Goal: Task Accomplishment & Management: Use online tool/utility

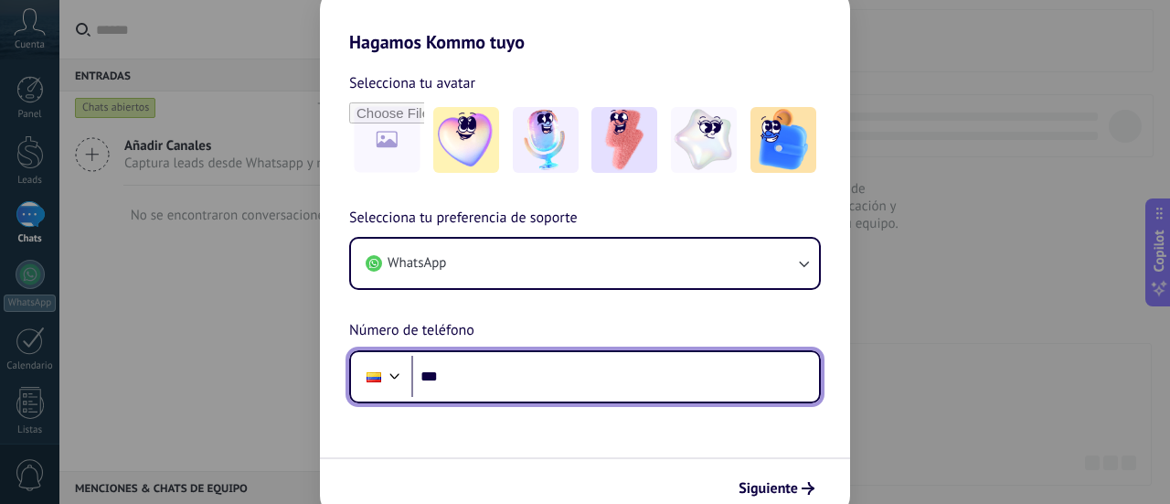
click at [456, 379] on input "***" at bounding box center [615, 377] width 408 height 42
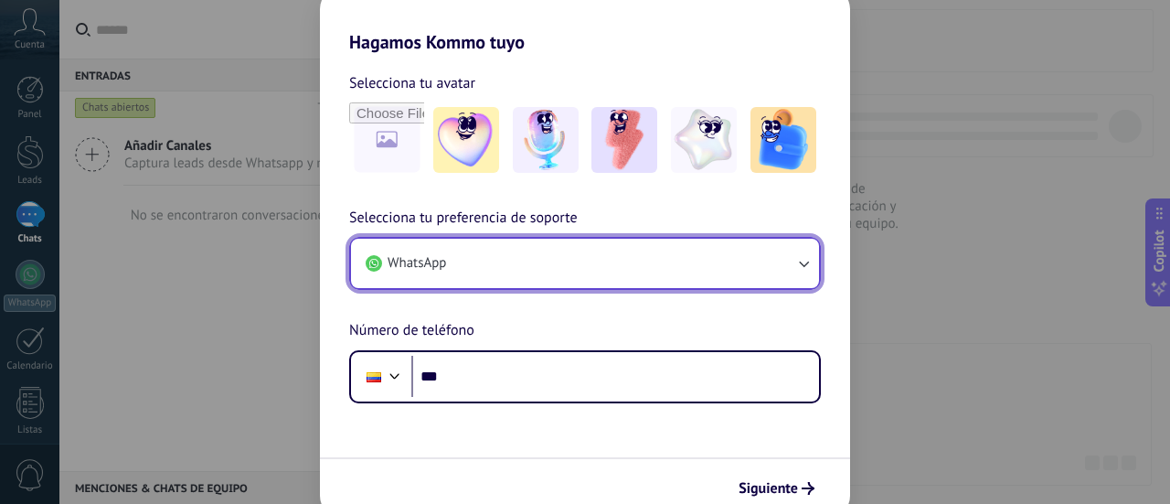
click at [535, 263] on button "WhatsApp" at bounding box center [585, 263] width 468 height 49
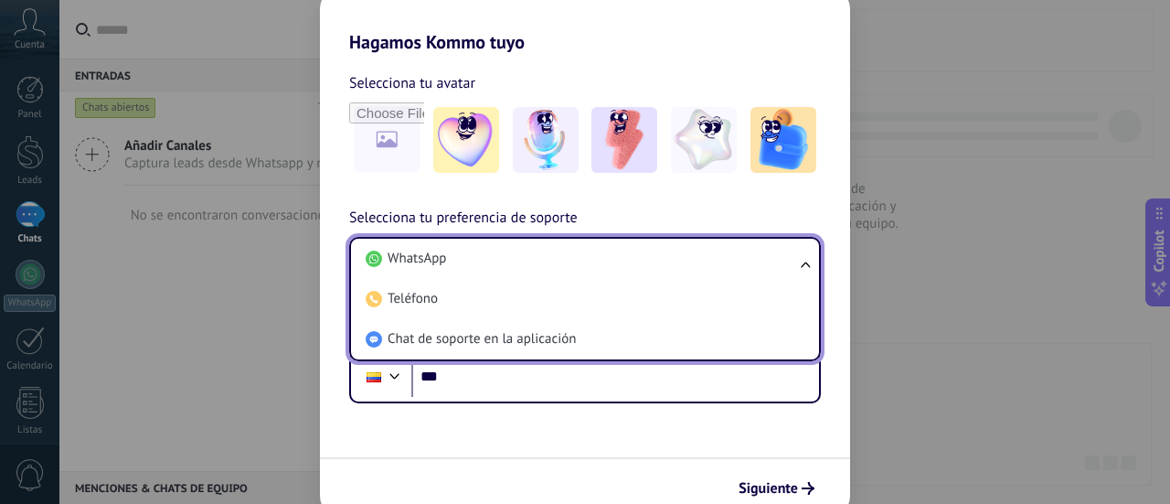
click at [535, 263] on li "WhatsApp" at bounding box center [581, 259] width 446 height 40
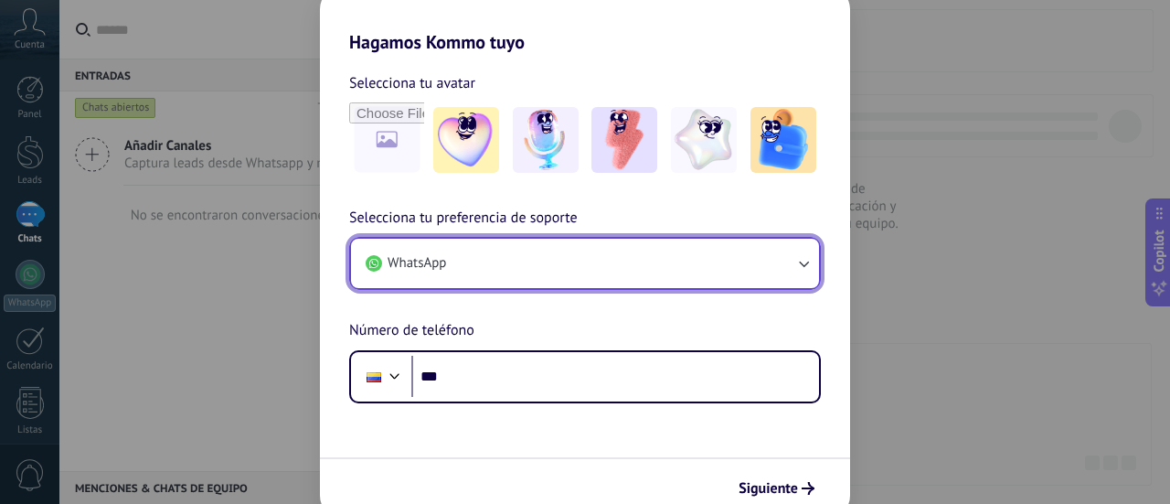
click at [535, 263] on button "WhatsApp" at bounding box center [585, 263] width 468 height 49
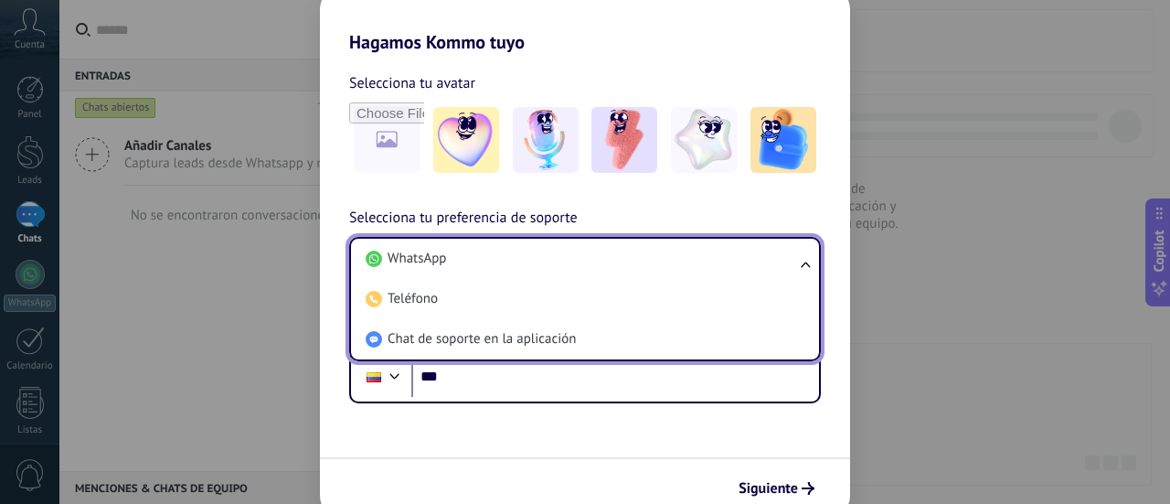
click at [535, 263] on li "WhatsApp" at bounding box center [581, 259] width 446 height 40
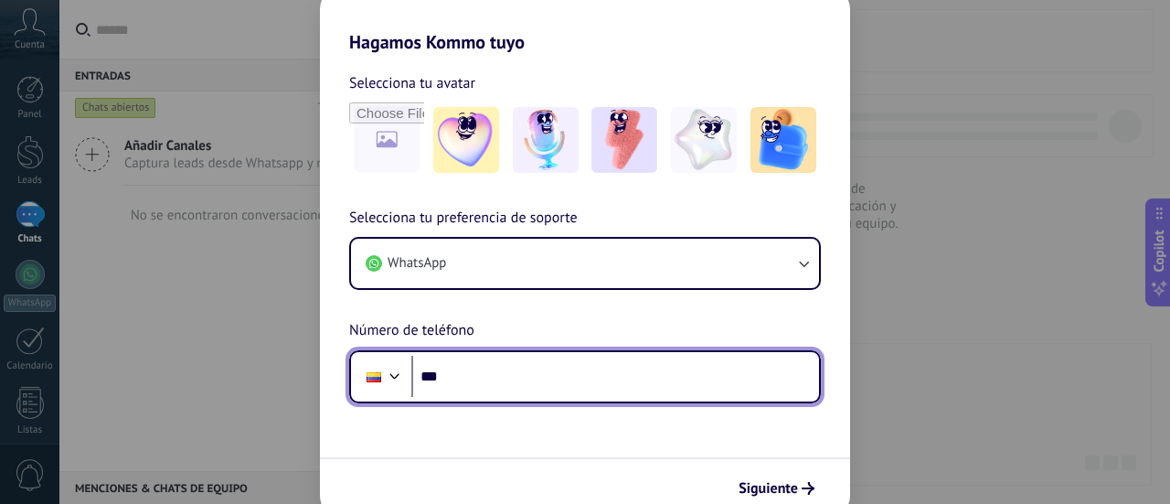
drag, startPoint x: 477, startPoint y: 367, endPoint x: 479, endPoint y: 383, distance: 16.6
click at [477, 369] on input "***" at bounding box center [615, 377] width 408 height 42
type input "**********"
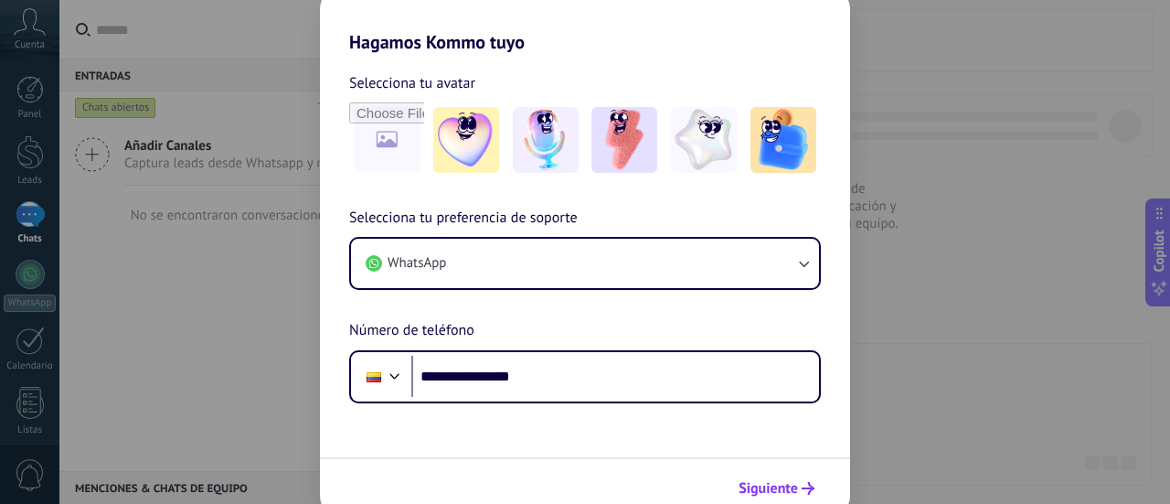
click at [764, 491] on span "Siguiente" at bounding box center [768, 488] width 59 height 13
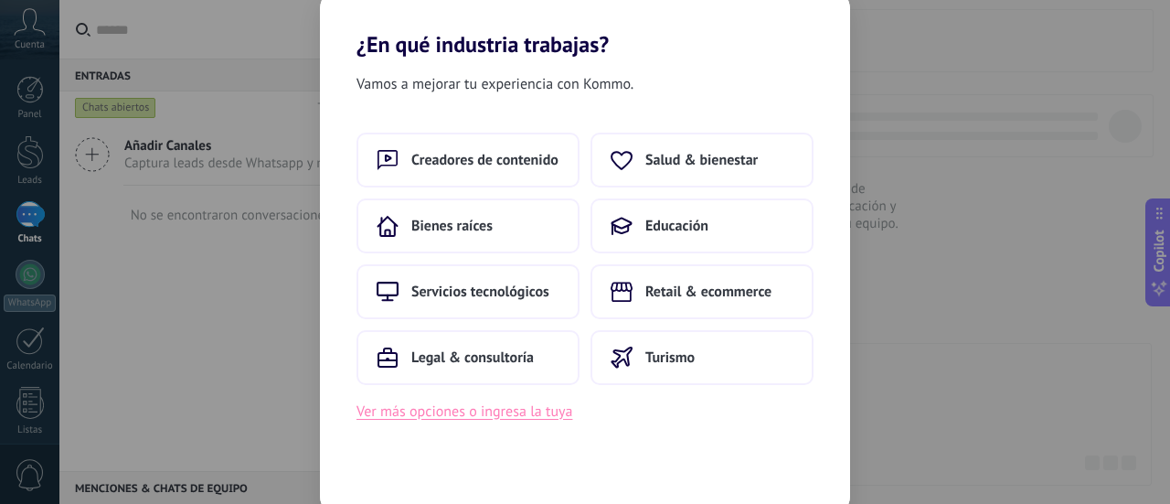
click at [499, 410] on button "Ver más opciones o ingresa la tuya" at bounding box center [465, 411] width 216 height 24
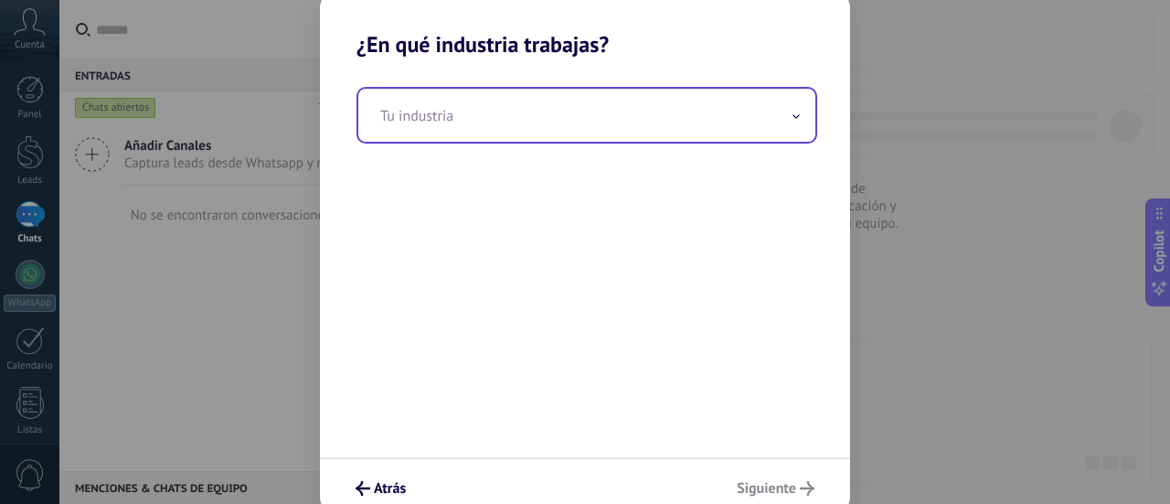
click at [583, 117] on input "text" at bounding box center [586, 115] width 457 height 53
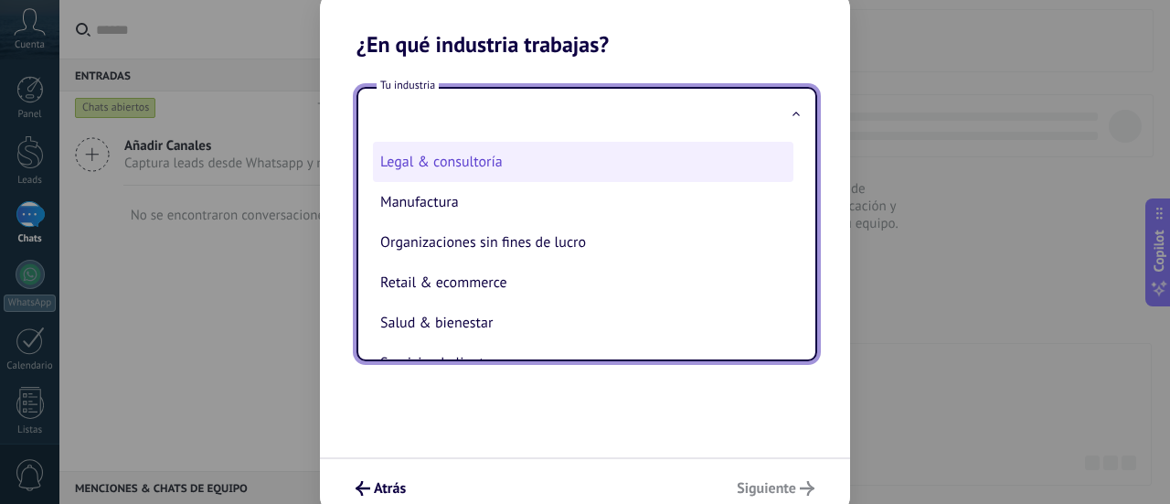
scroll to position [274, 0]
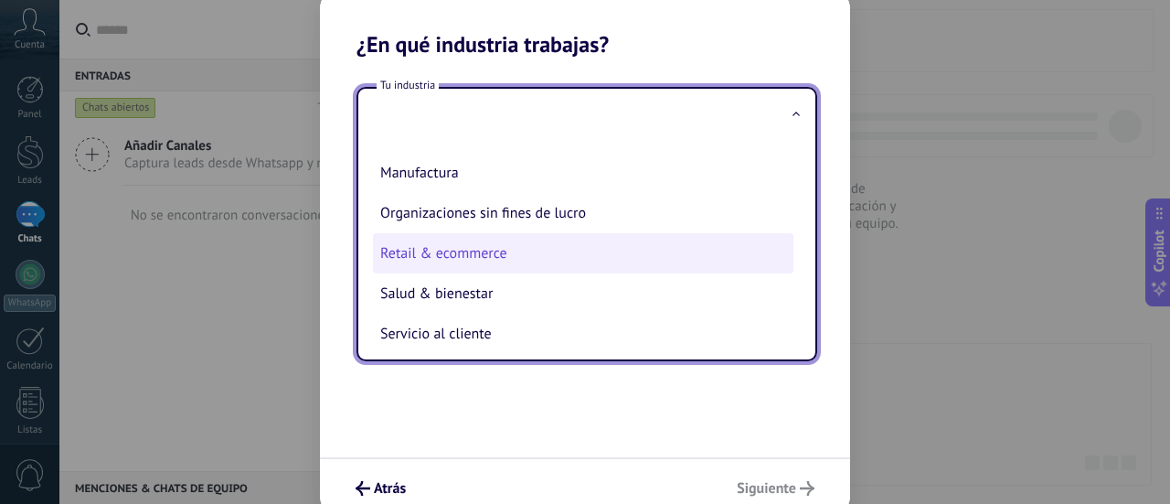
click at [512, 259] on li "Retail & ecommerce" at bounding box center [583, 253] width 421 height 40
type input "**********"
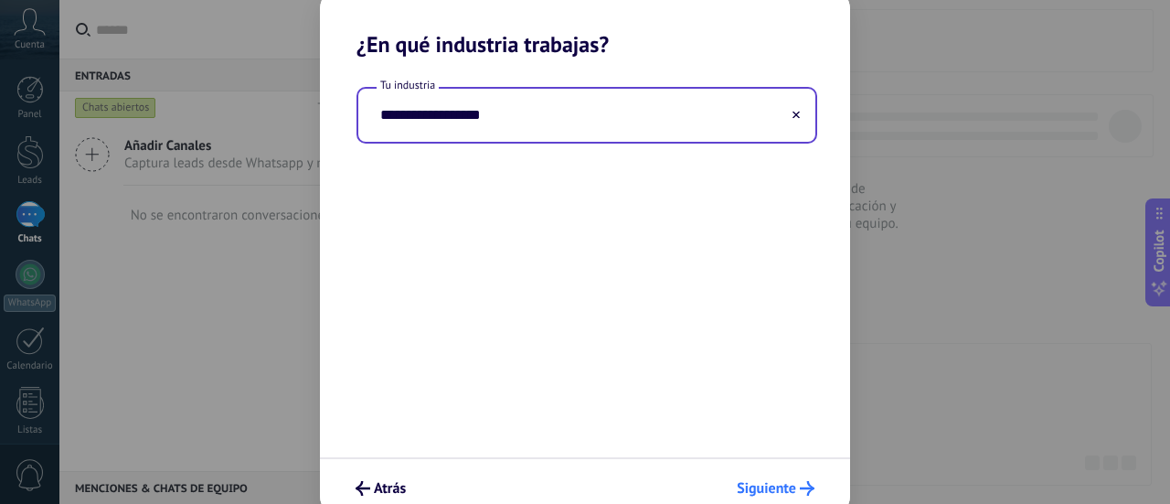
click at [801, 487] on use "submit" at bounding box center [807, 488] width 15 height 15
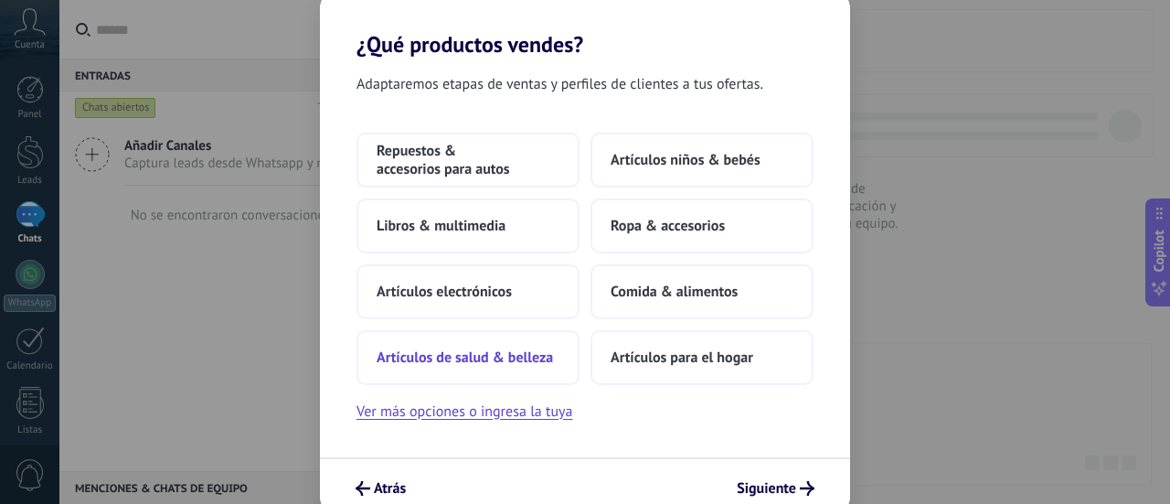
click at [522, 361] on span "Artículos de salud & belleza" at bounding box center [465, 357] width 176 height 18
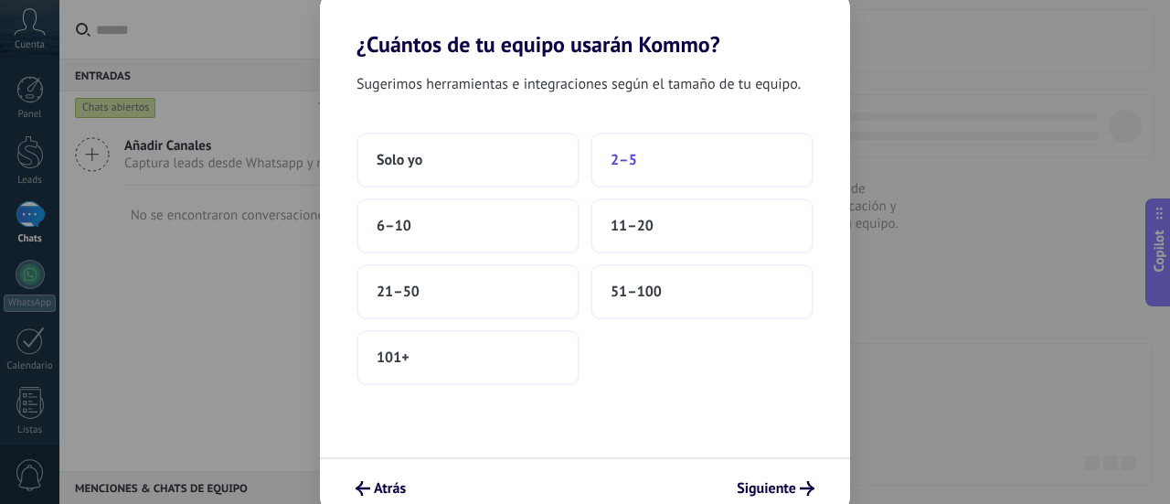
click at [617, 166] on span "2–5" at bounding box center [624, 160] width 27 height 18
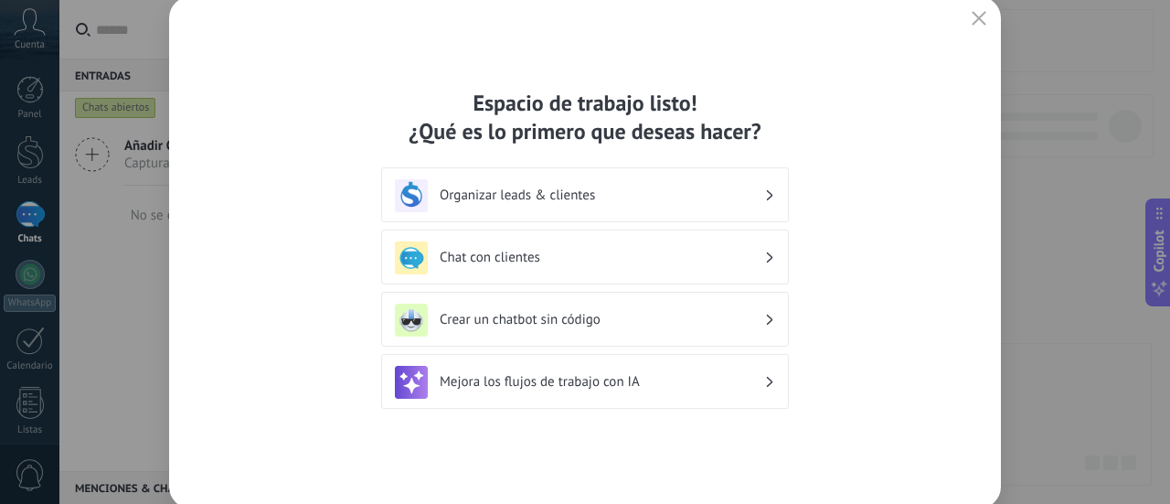
click at [762, 196] on h3 "Organizar leads & clientes" at bounding box center [602, 194] width 325 height 17
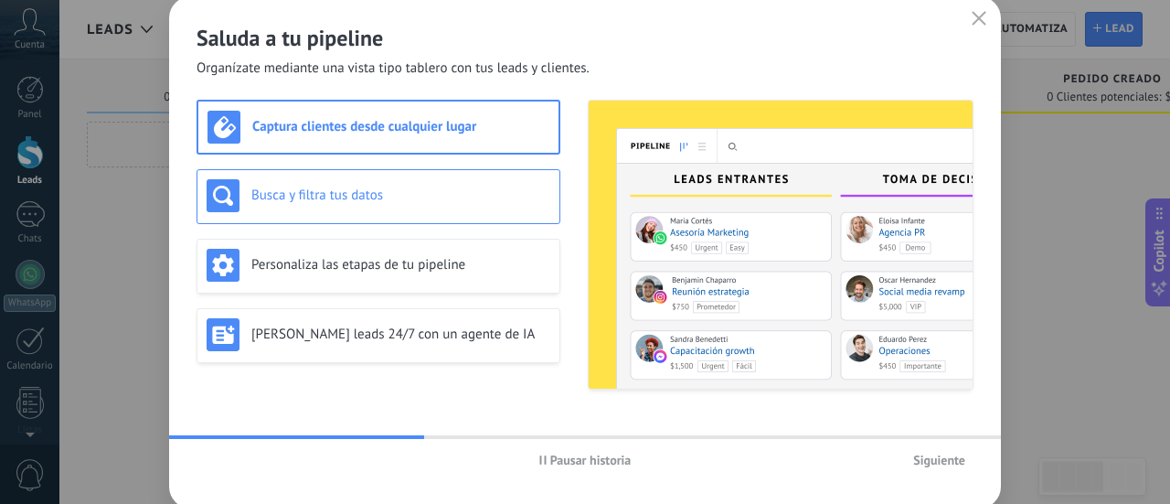
click at [441, 182] on div "Busca y filtra tus datos" at bounding box center [379, 195] width 344 height 33
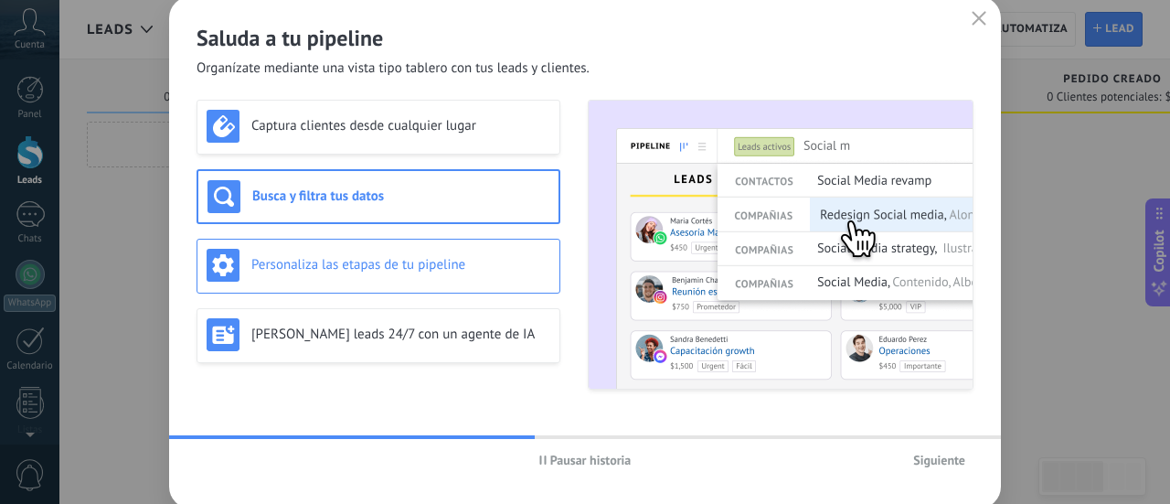
click at [440, 272] on h3 "Personaliza las etapas de tu pipeline" at bounding box center [400, 264] width 299 height 17
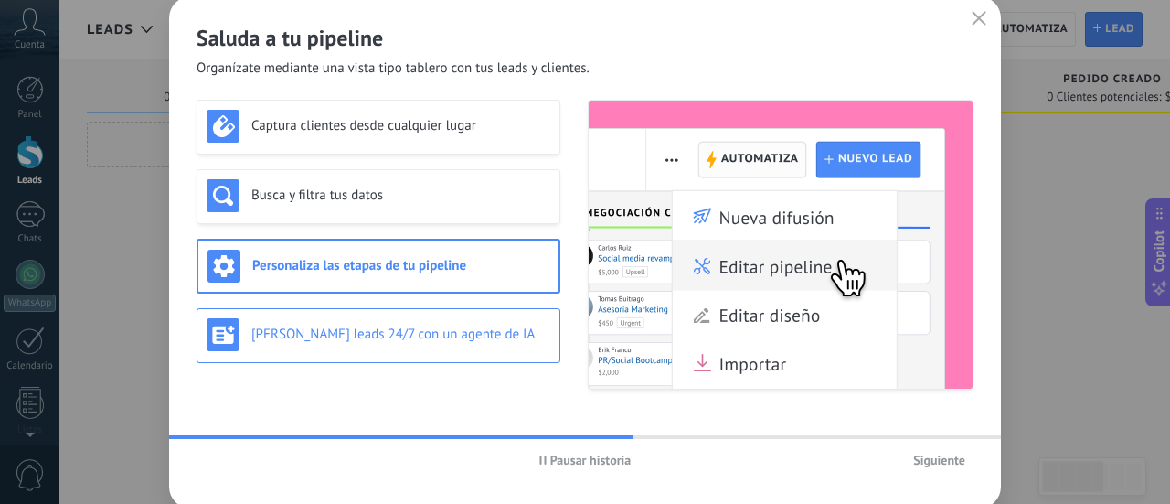
click at [490, 344] on div "[PERSON_NAME] leads 24/7 con un agente de IA" at bounding box center [379, 334] width 344 height 33
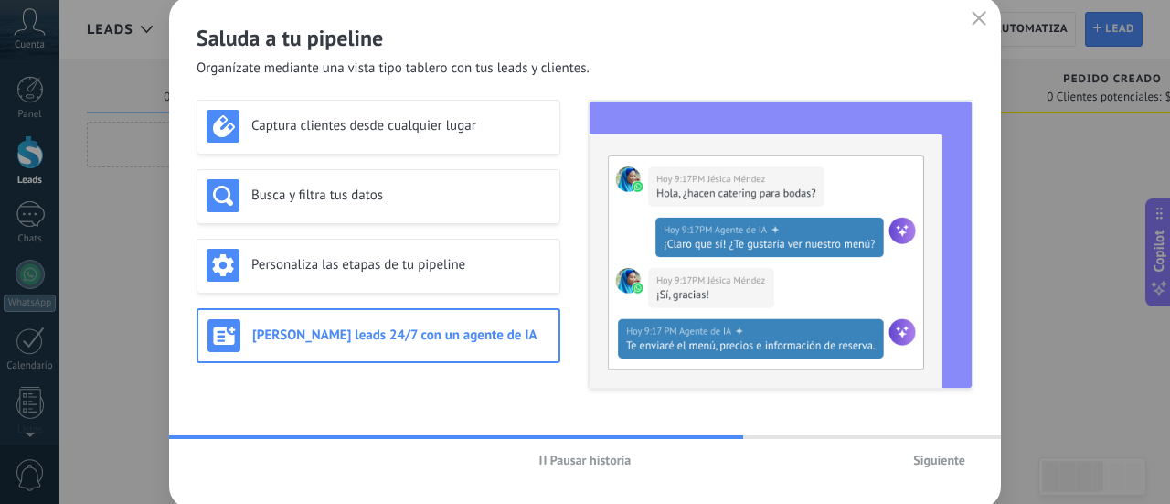
click at [965, 458] on span "Siguiente" at bounding box center [939, 459] width 52 height 13
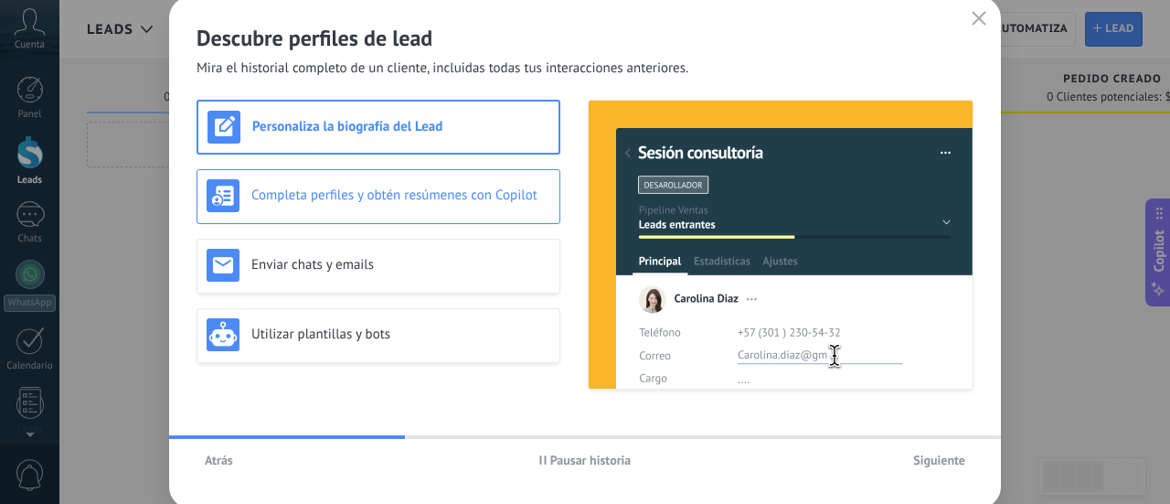
click at [389, 210] on div "Completa perfiles y obtén resúmenes con Copilot" at bounding box center [379, 195] width 344 height 33
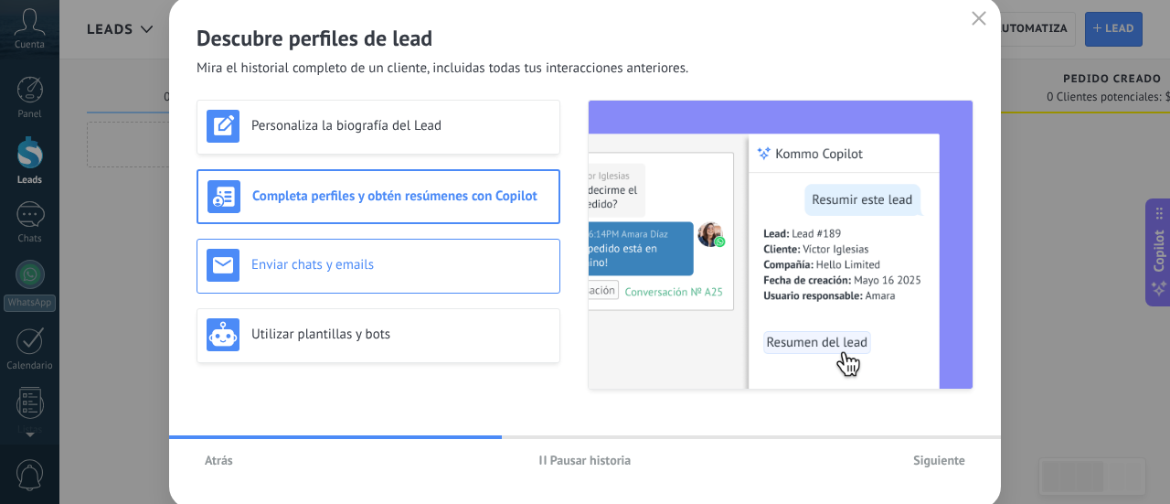
click at [421, 261] on h3 "Enviar chats y emails" at bounding box center [400, 264] width 299 height 17
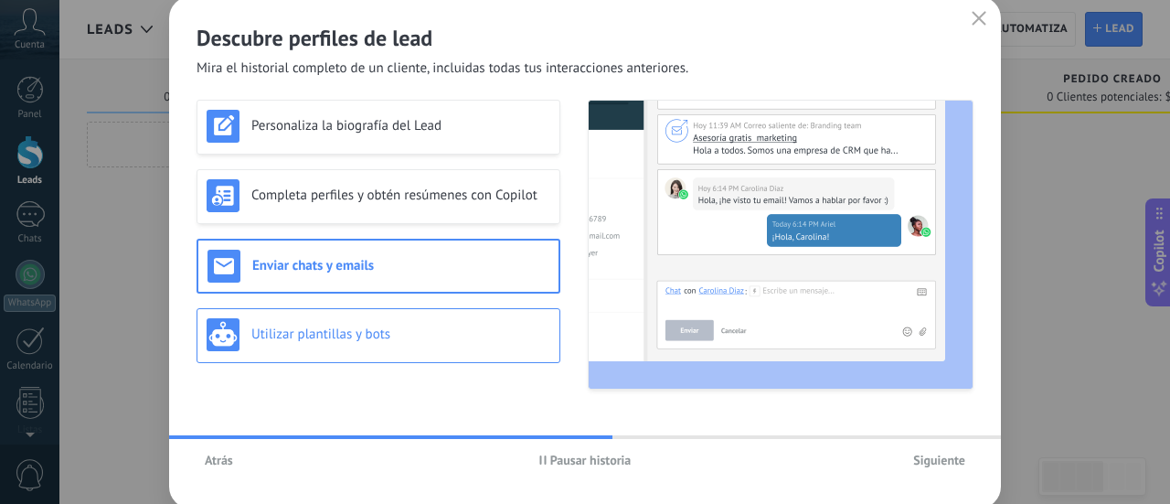
click at [499, 308] on div "Utilizar plantillas y bots" at bounding box center [379, 335] width 364 height 55
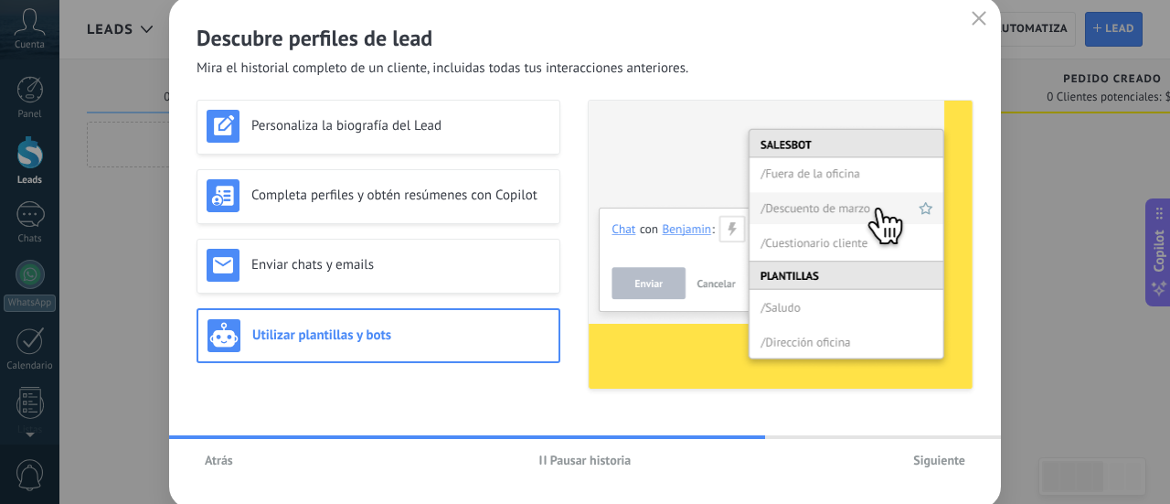
click at [949, 457] on span "Siguiente" at bounding box center [939, 459] width 52 height 13
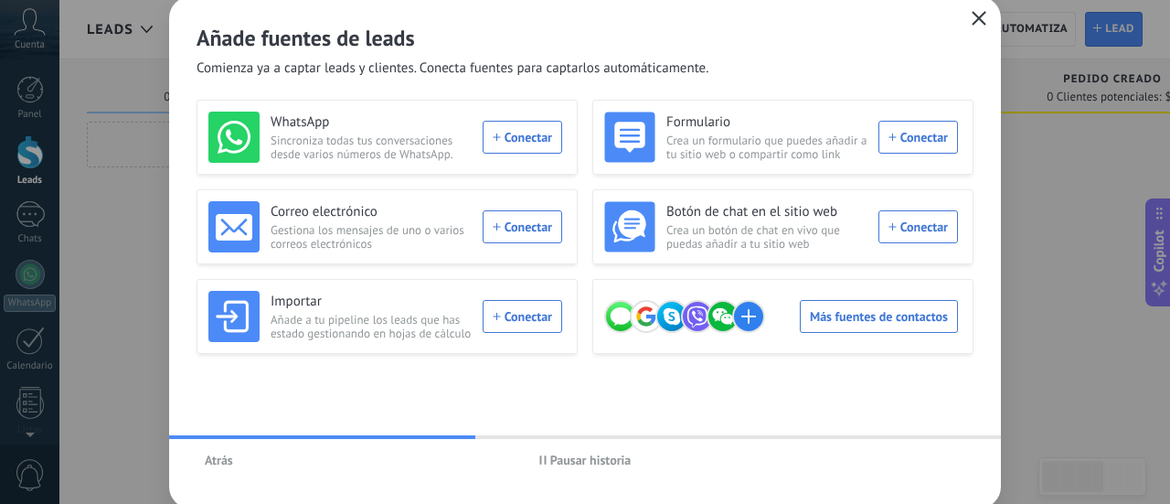
click at [981, 19] on use "button" at bounding box center [980, 18] width 14 height 14
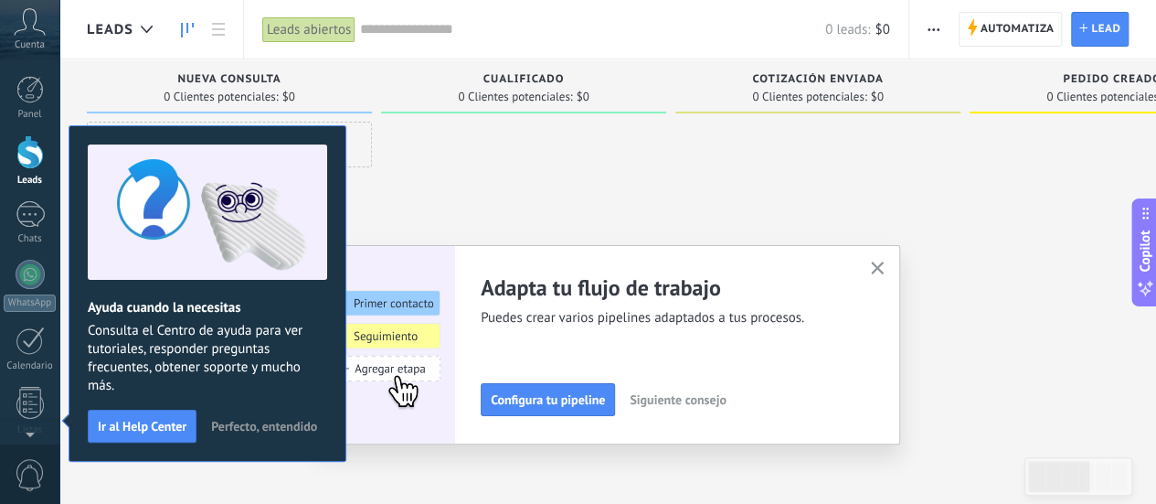
click at [262, 415] on button "Perfecto, entendido" at bounding box center [264, 425] width 122 height 27
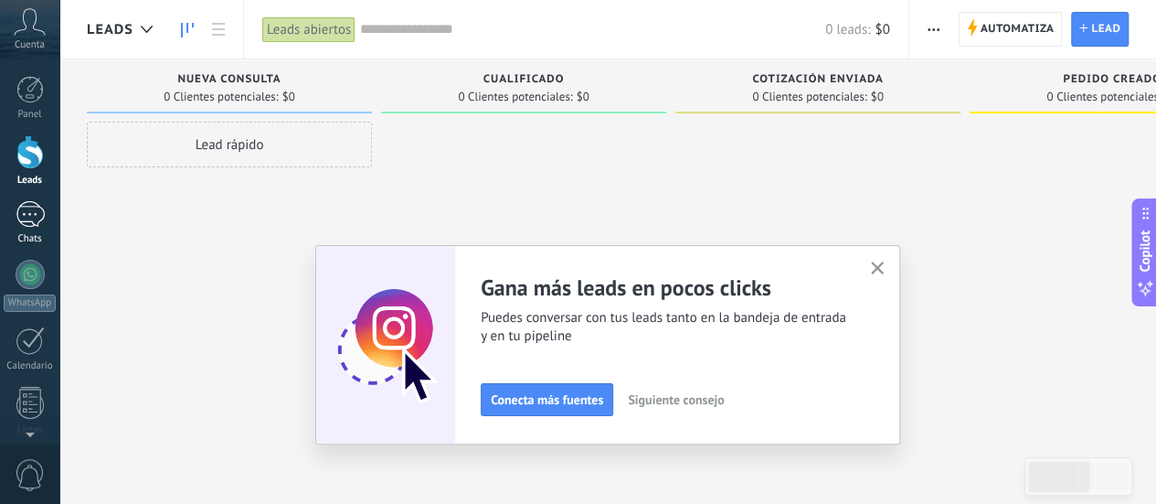
click at [27, 215] on div at bounding box center [30, 214] width 29 height 27
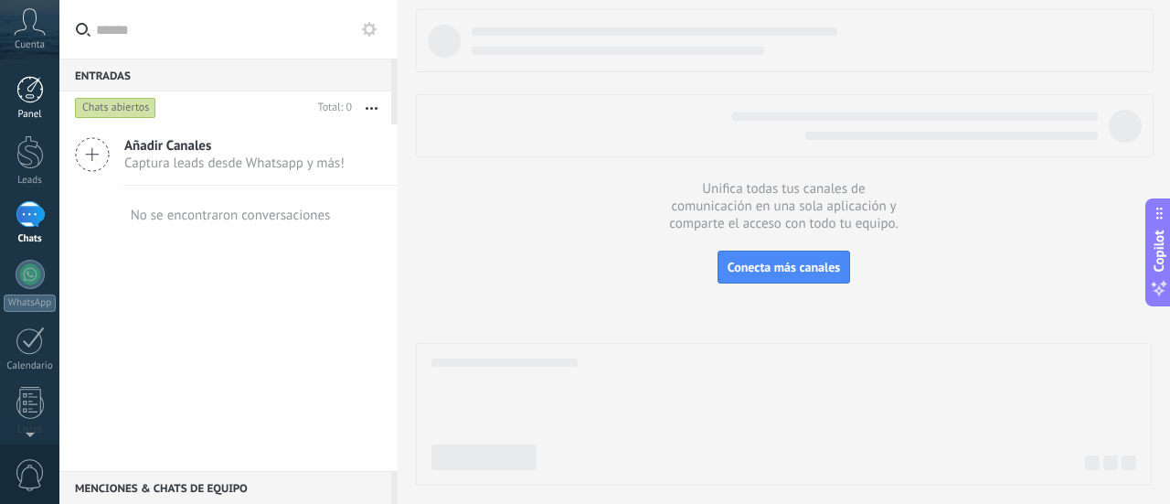
click at [35, 80] on div at bounding box center [29, 89] width 27 height 27
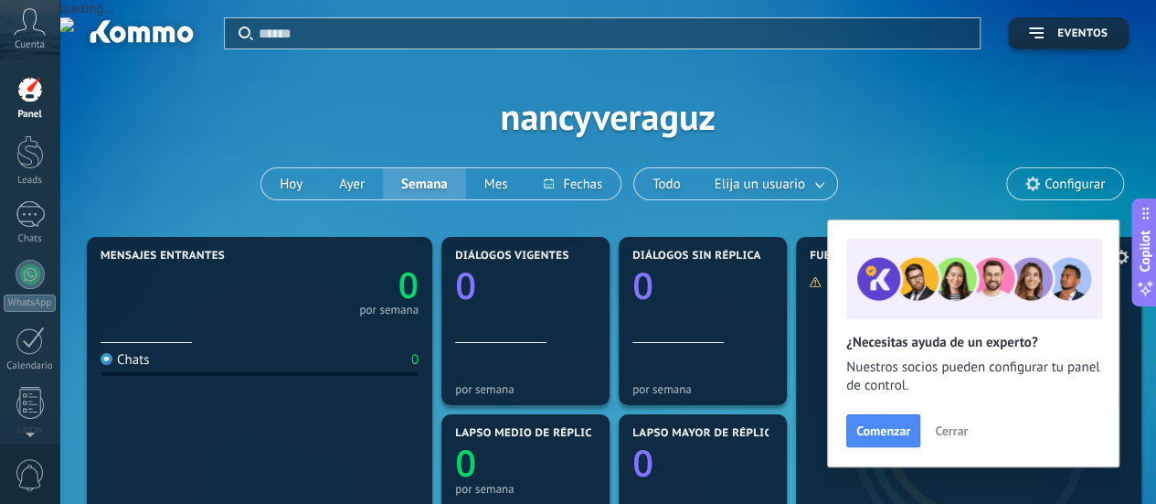
click at [947, 421] on button "Cerrar" at bounding box center [951, 430] width 49 height 27
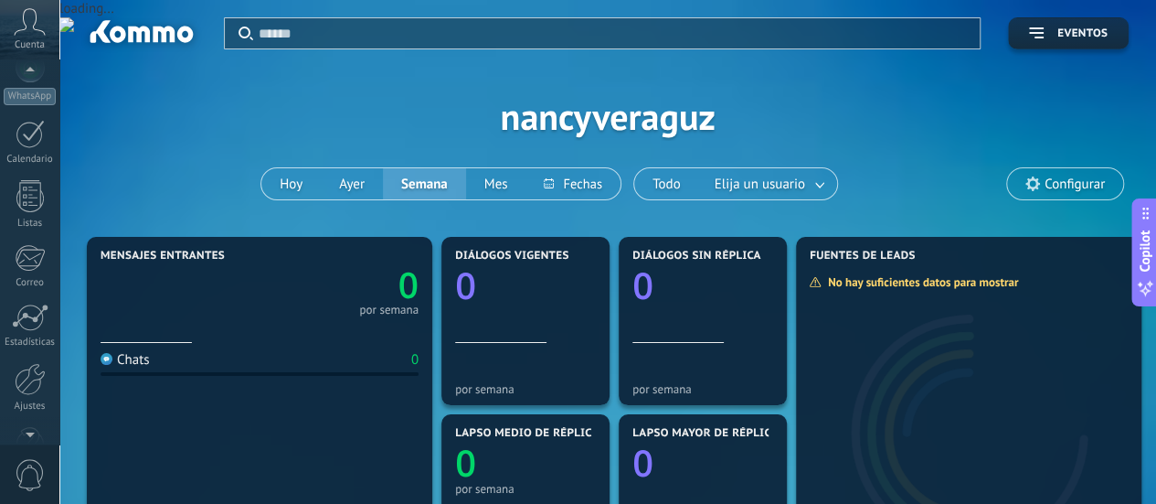
scroll to position [255, 0]
click at [38, 330] on div at bounding box center [30, 330] width 31 height 32
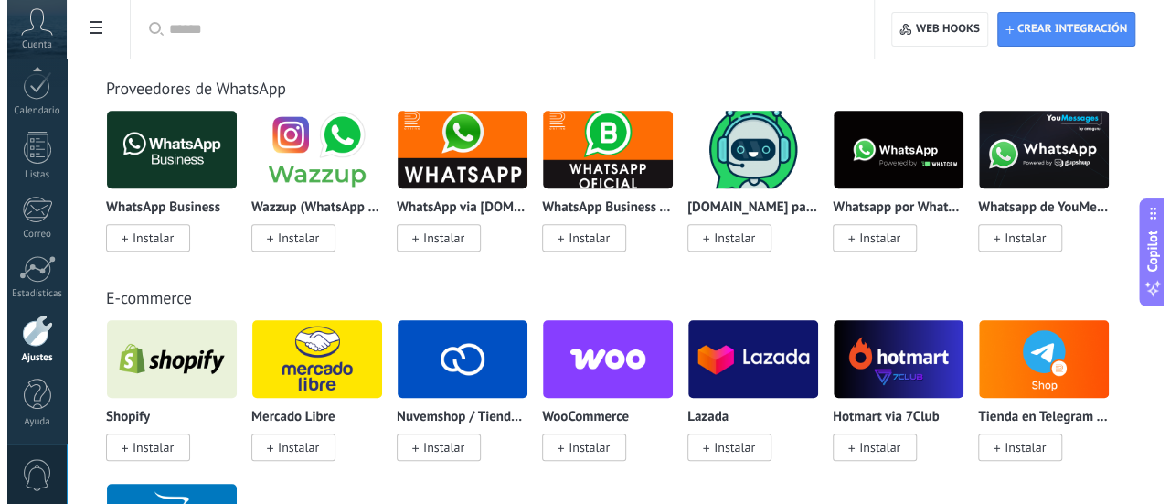
scroll to position [183, 0]
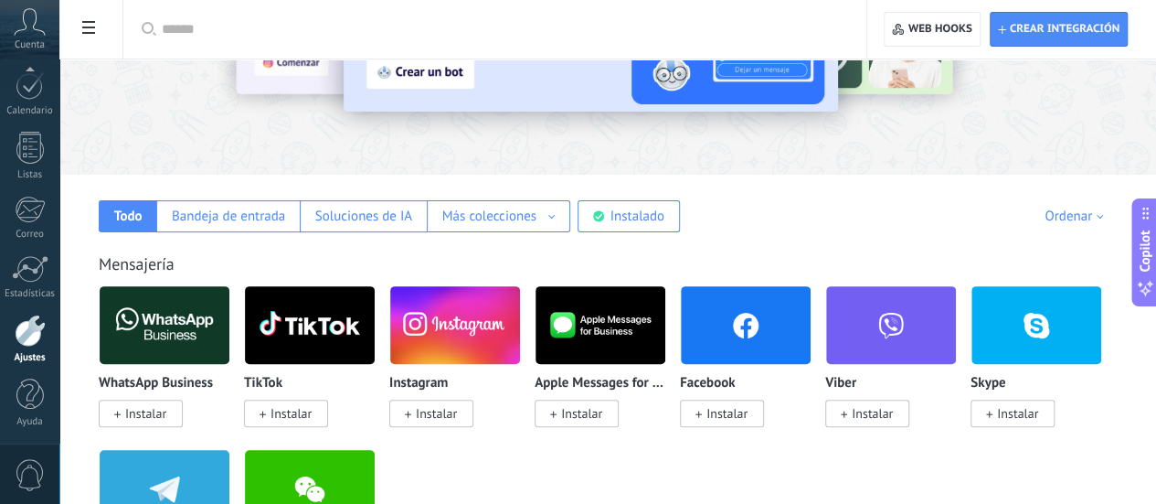
click at [457, 416] on span "Instalar" at bounding box center [436, 413] width 41 height 16
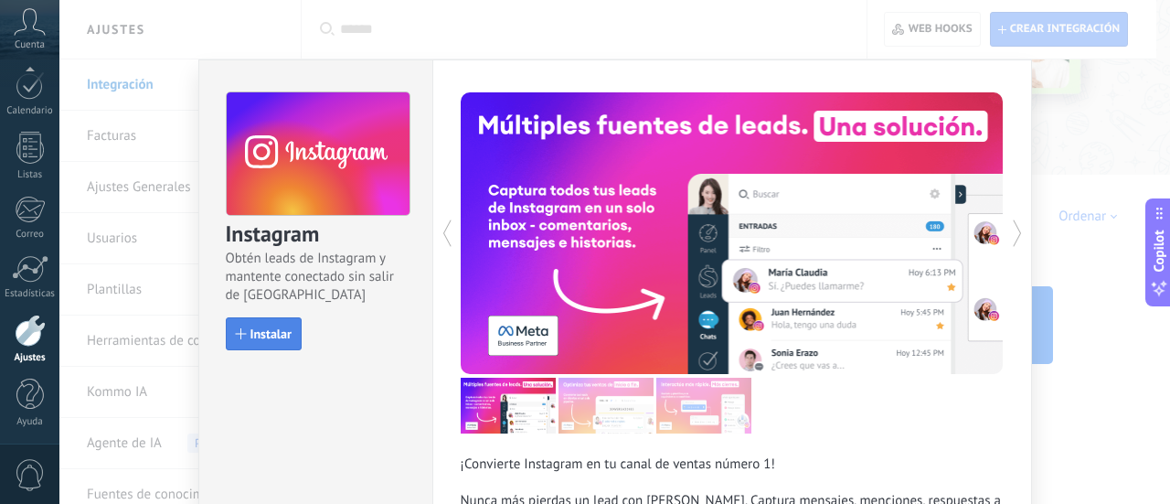
click at [252, 330] on span "Instalar" at bounding box center [270, 333] width 41 height 13
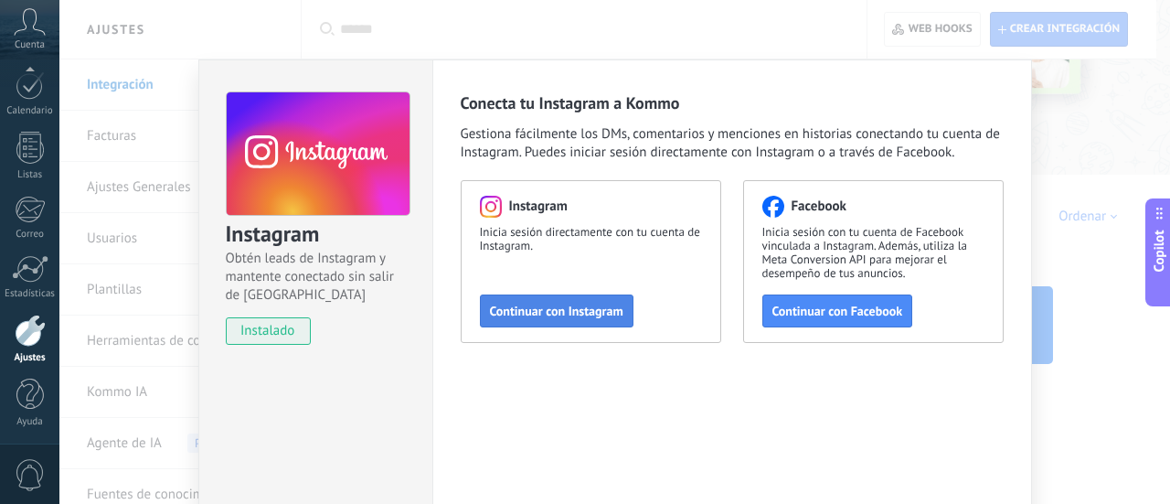
click at [578, 305] on span "Continuar con Instagram" at bounding box center [556, 310] width 133 height 13
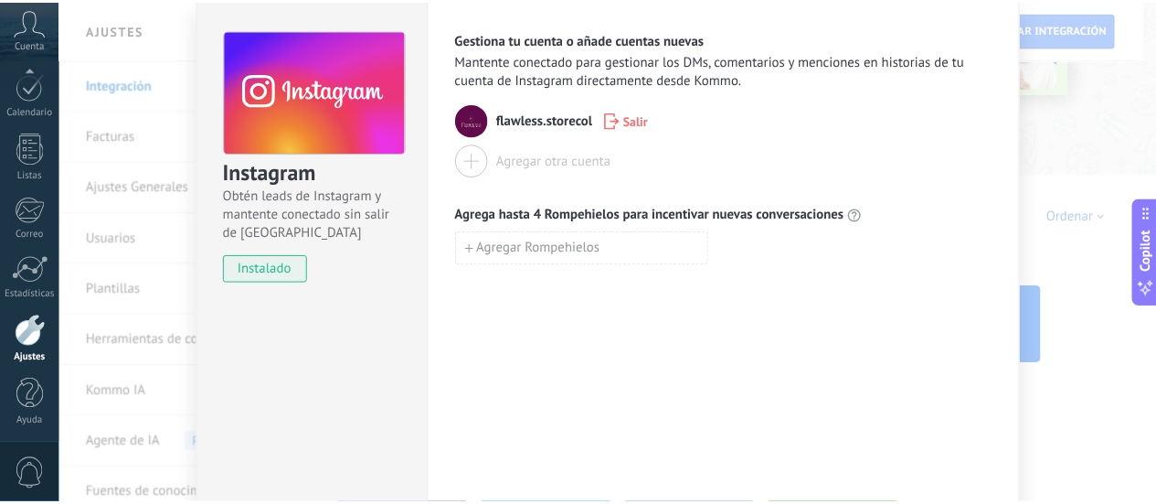
scroll to position [0, 0]
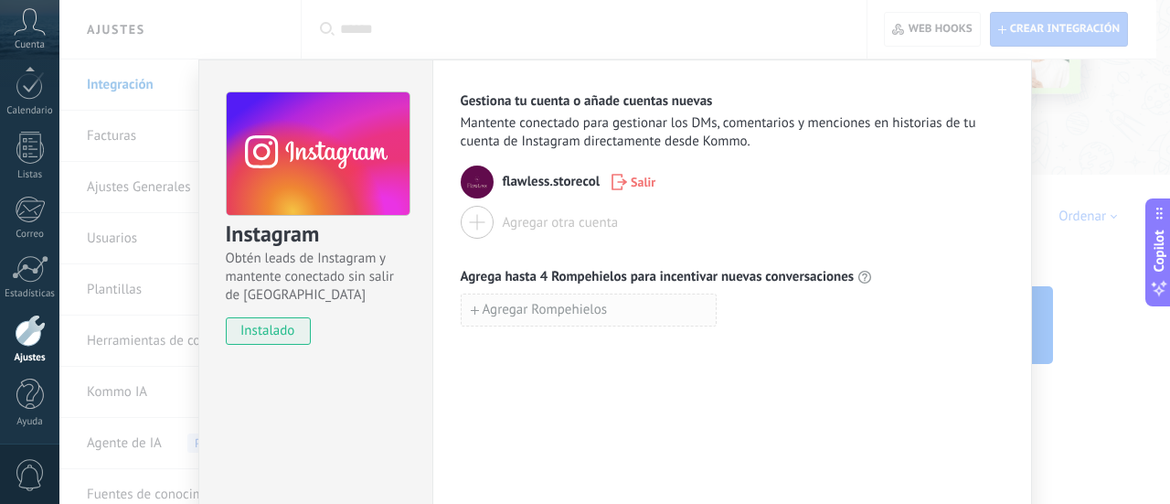
click at [526, 315] on span "Agregar Rompehielos" at bounding box center [545, 310] width 125 height 13
click at [773, 351] on div "Agregar Rompehielos" at bounding box center [732, 350] width 543 height 33
click at [721, 310] on icon "button" at bounding box center [727, 310] width 12 height 14
click at [1124, 145] on div "Instagram Obtén leads de Instagram y mantente conectado sin salir de Kommo inst…" at bounding box center [614, 252] width 1111 height 504
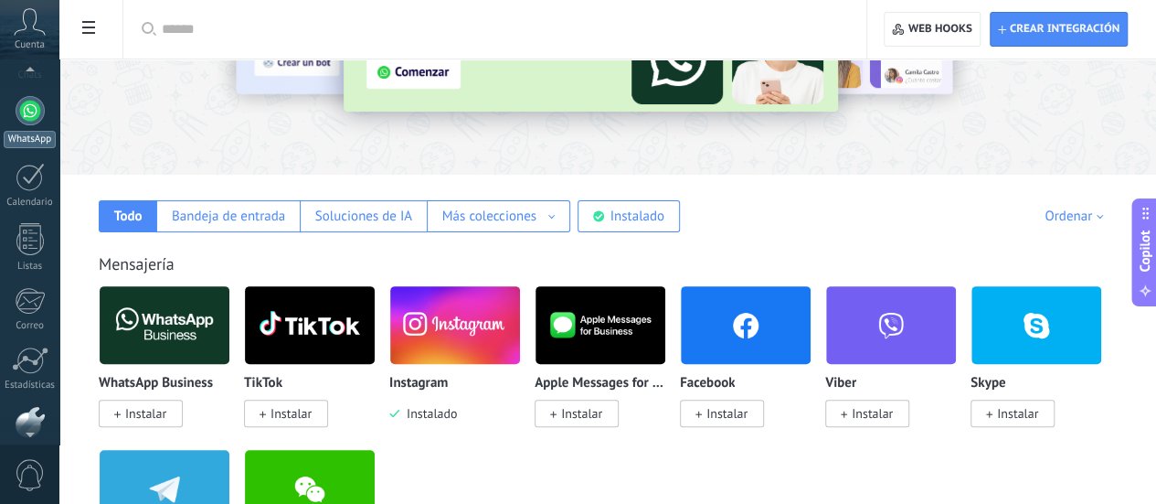
scroll to position [72, 0]
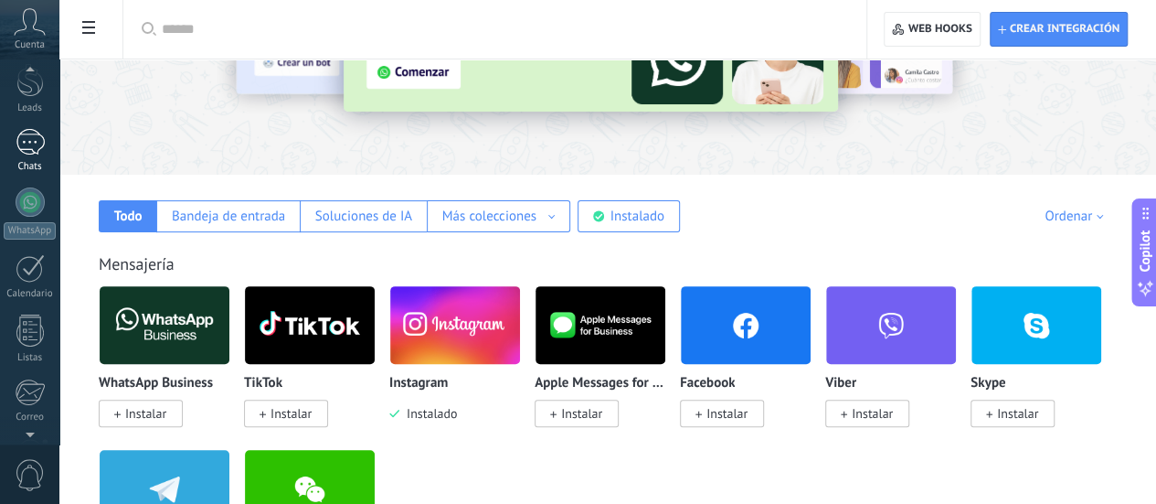
click at [36, 139] on div at bounding box center [30, 142] width 29 height 27
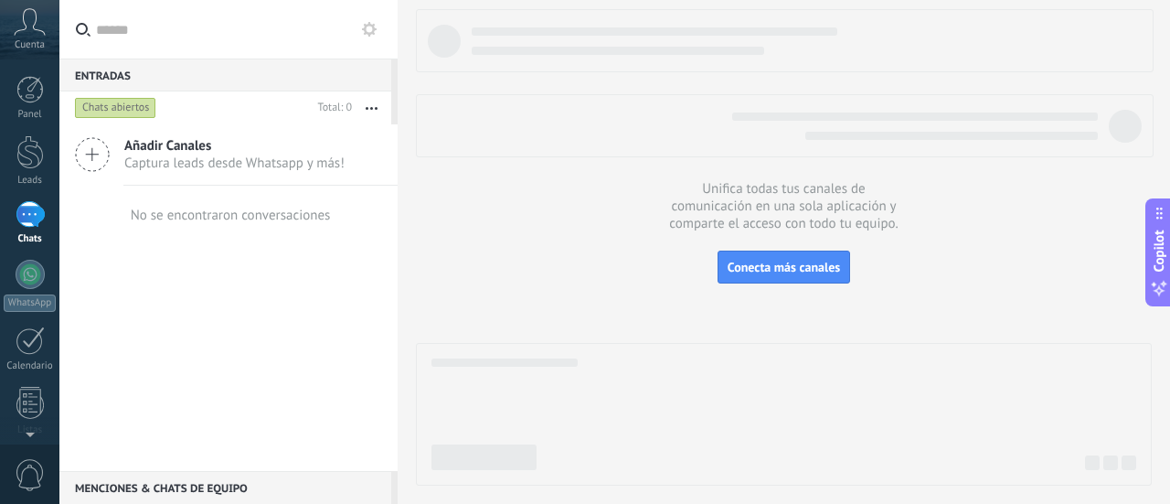
click at [240, 154] on span "Captura leads desde Whatsapp y más!" at bounding box center [234, 162] width 220 height 17
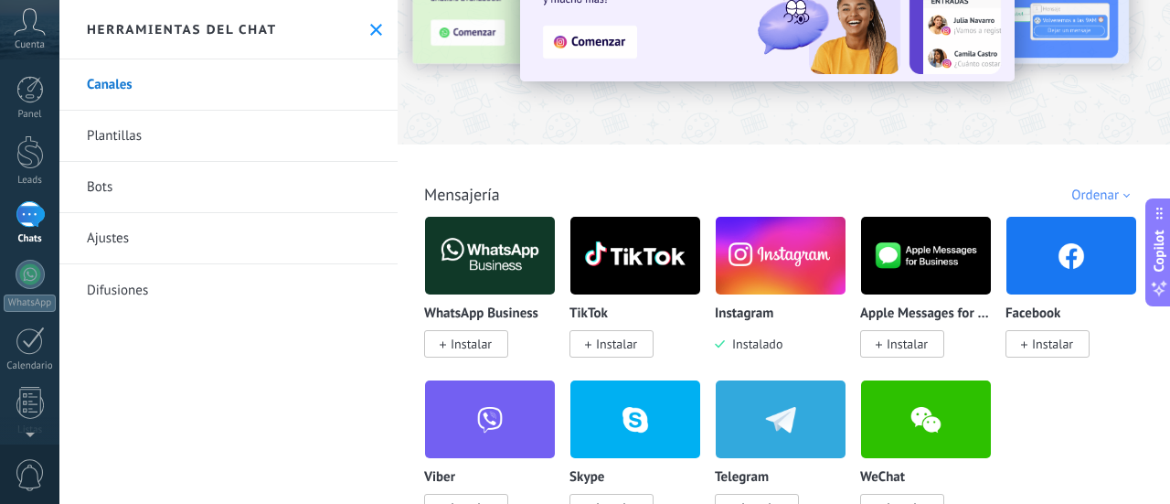
scroll to position [183, 0]
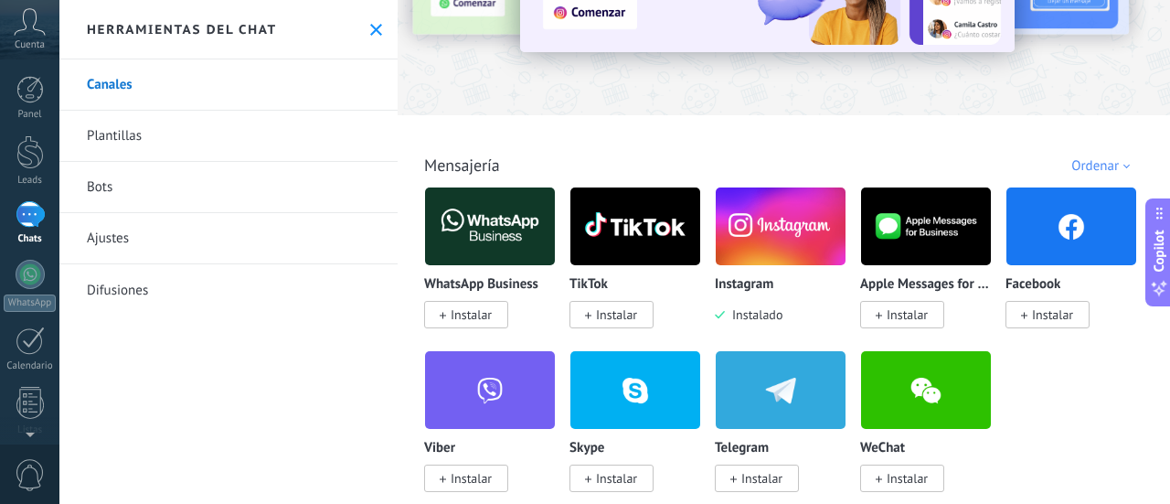
click at [766, 230] on img at bounding box center [781, 226] width 130 height 89
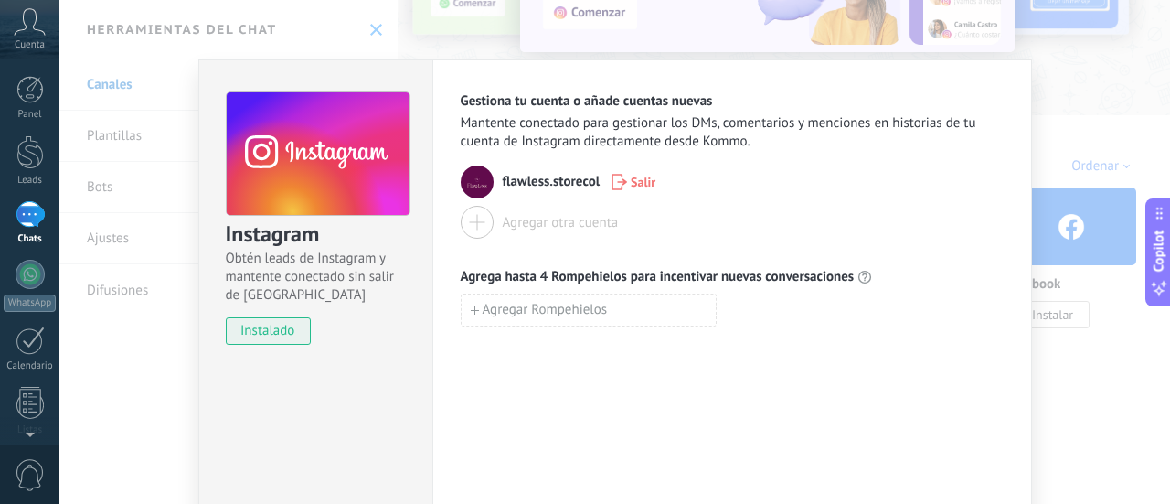
click at [314, 278] on span "Obtén leads de Instagram y mantente conectado sin salir de [GEOGRAPHIC_DATA]" at bounding box center [317, 277] width 183 height 55
click at [1043, 144] on div "Instagram Obtén leads de Instagram y mantente conectado sin salir de Kommo inst…" at bounding box center [614, 252] width 1111 height 504
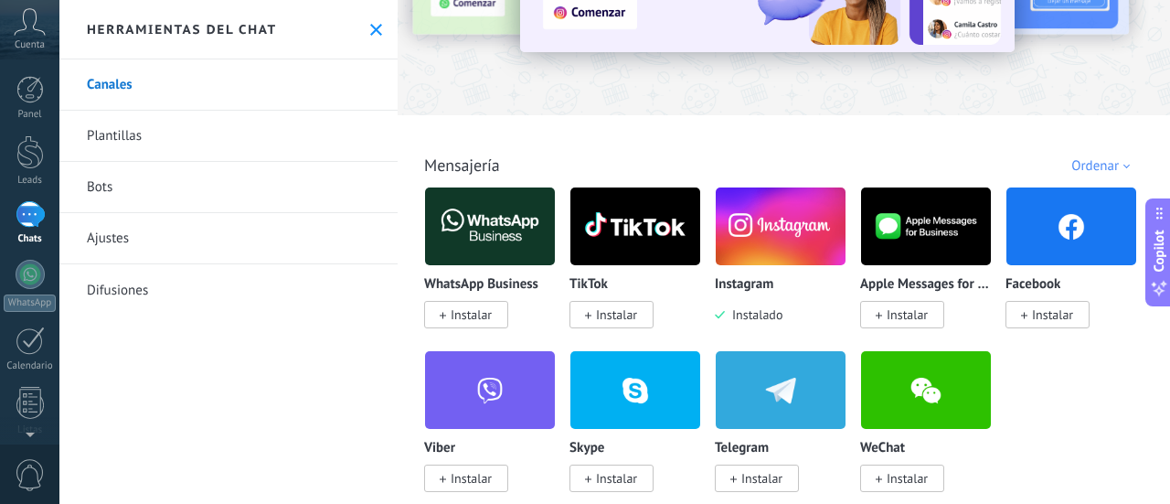
click at [102, 137] on link "Plantillas" at bounding box center [228, 136] width 338 height 51
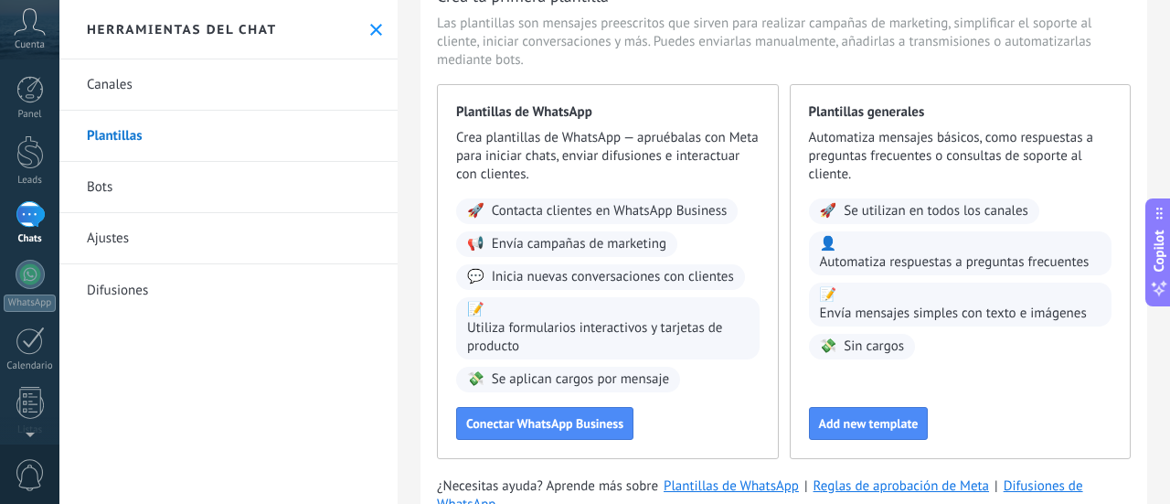
scroll to position [73, 0]
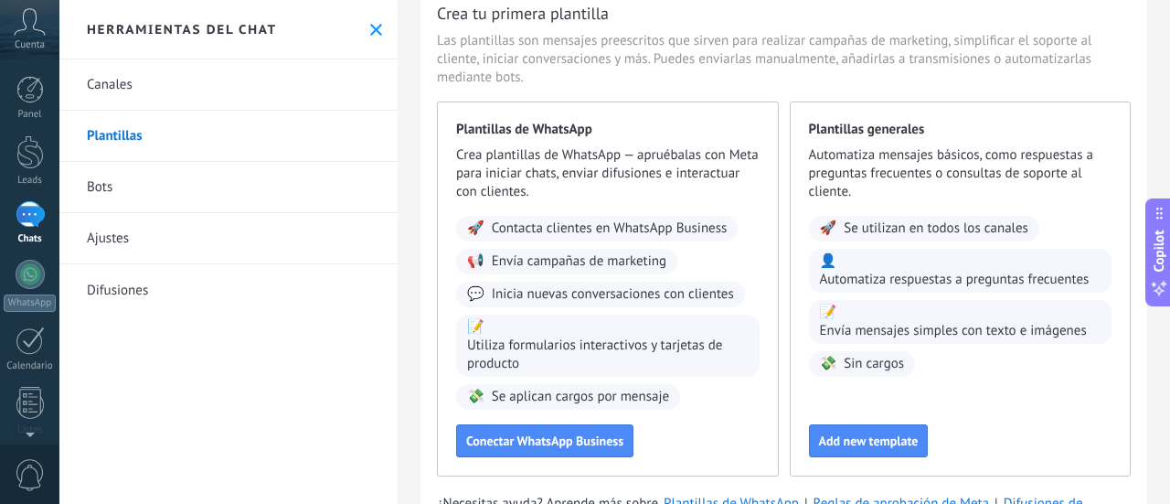
click at [157, 174] on link "Bots" at bounding box center [228, 187] width 338 height 51
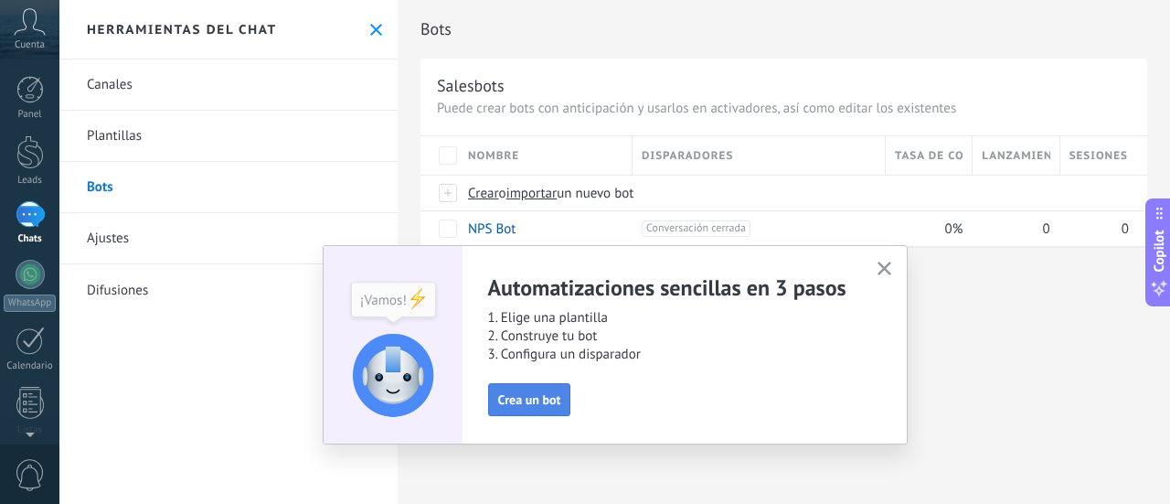
click at [525, 404] on span "Crea un bot" at bounding box center [529, 399] width 63 height 13
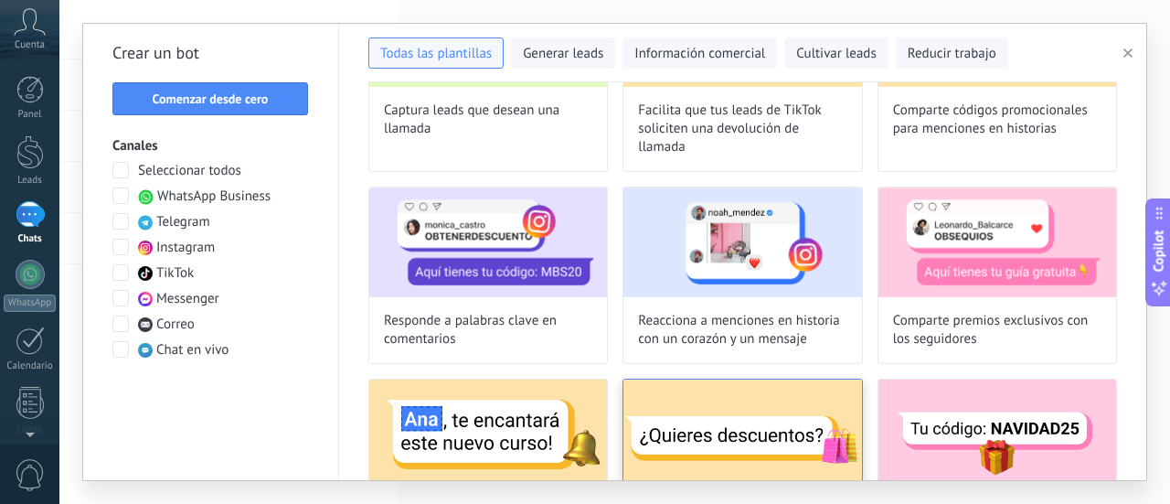
scroll to position [549, 0]
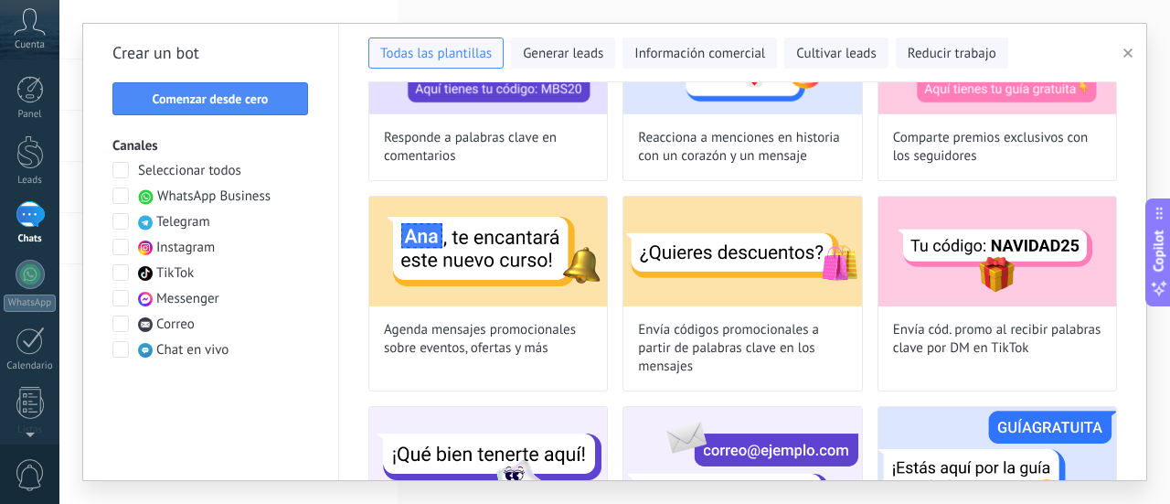
click at [121, 242] on span at bounding box center [120, 247] width 16 height 16
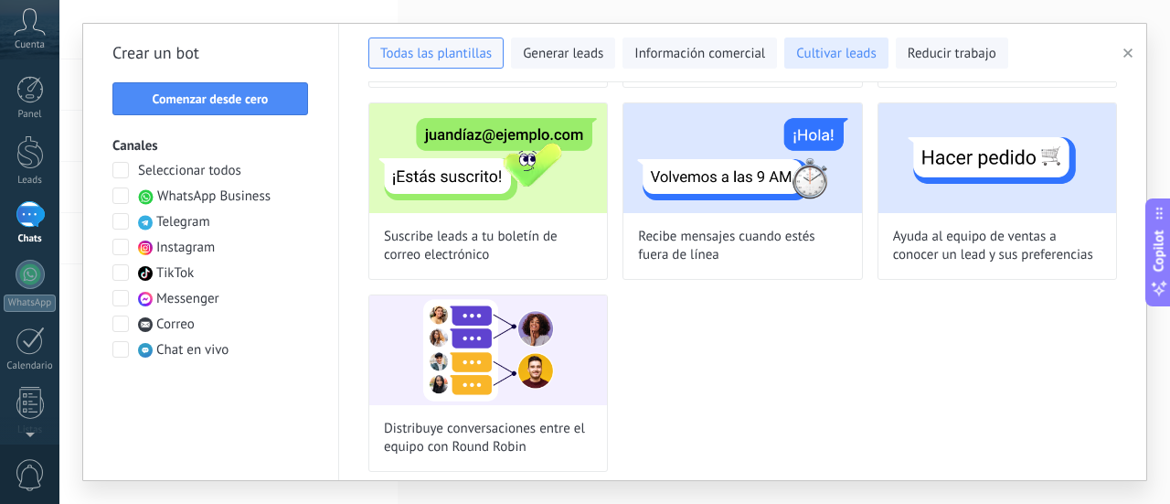
scroll to position [386, 0]
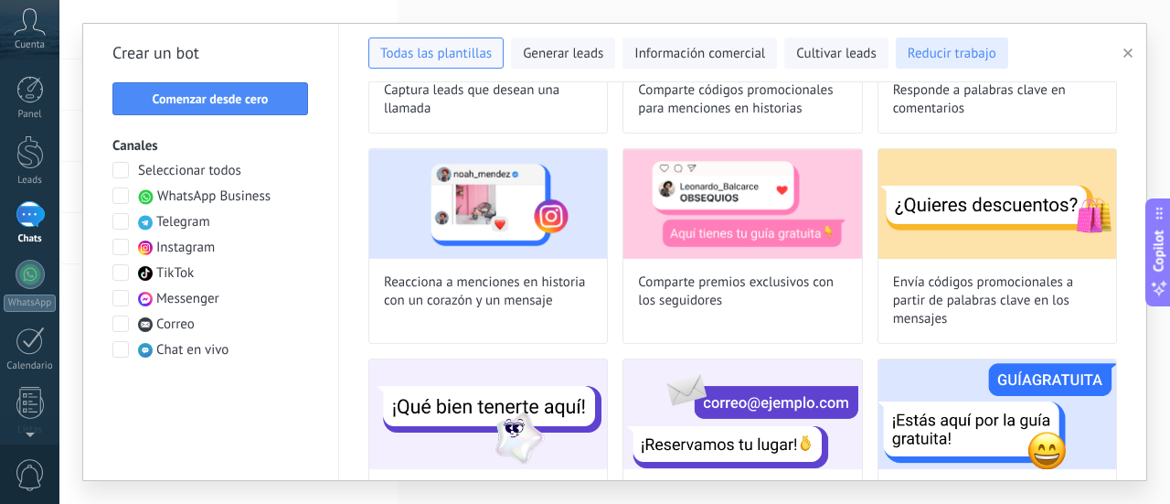
click at [932, 47] on span "Reducir trabajo" at bounding box center [952, 54] width 89 height 18
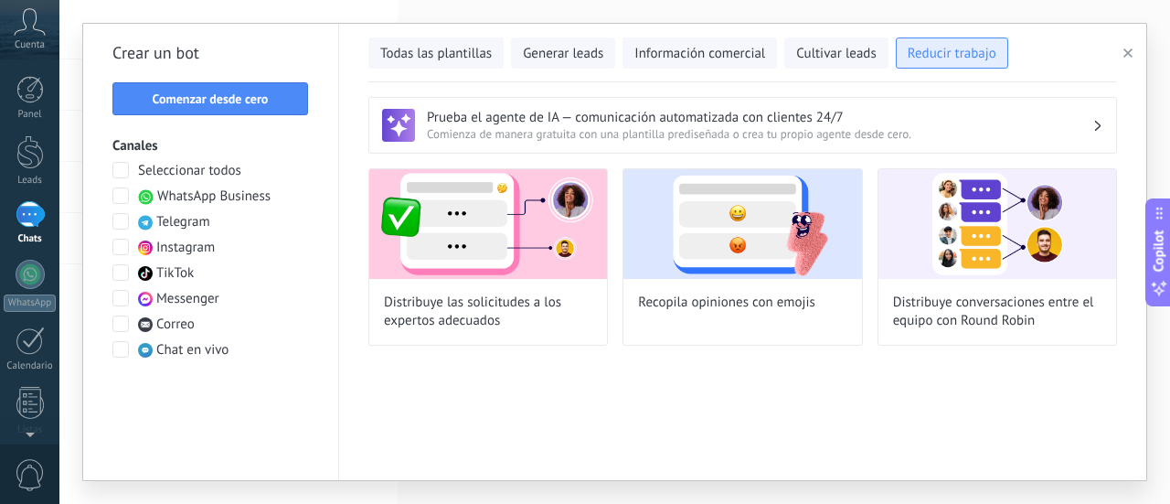
scroll to position [0, 0]
click at [816, 48] on span "Cultivar leads" at bounding box center [836, 54] width 80 height 18
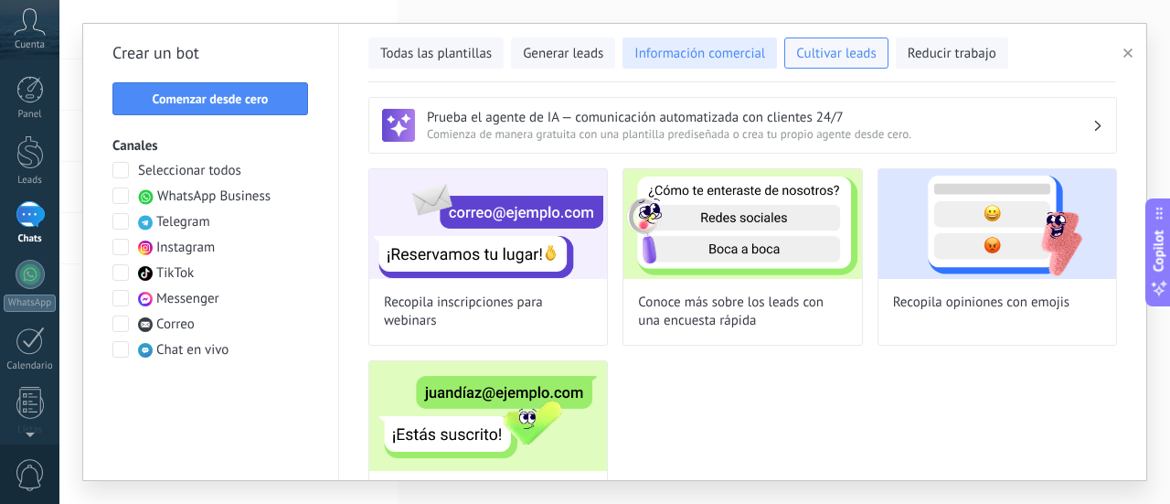
click at [687, 39] on button "Información comercial" at bounding box center [700, 52] width 154 height 31
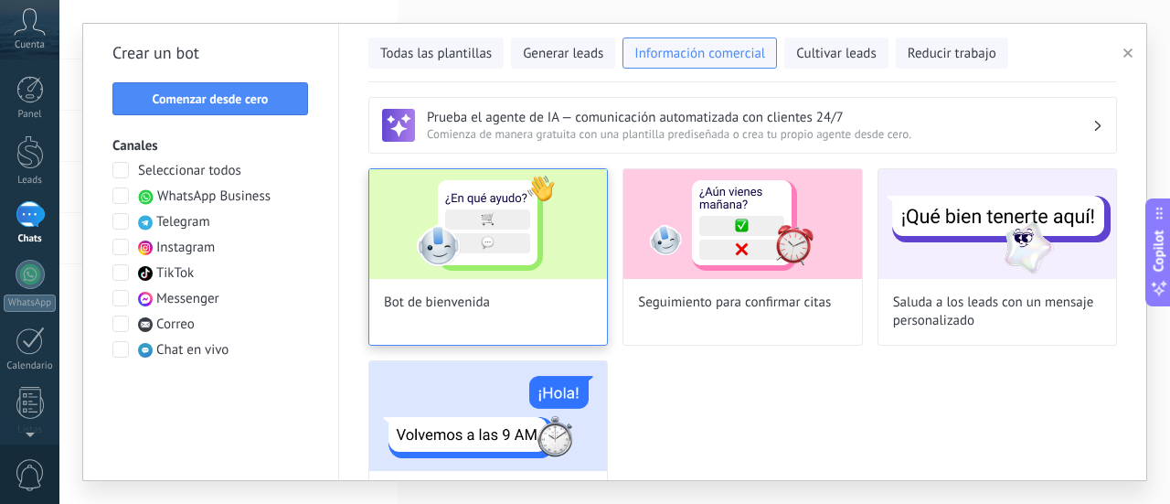
click at [499, 239] on img at bounding box center [488, 224] width 238 height 110
type input "**********"
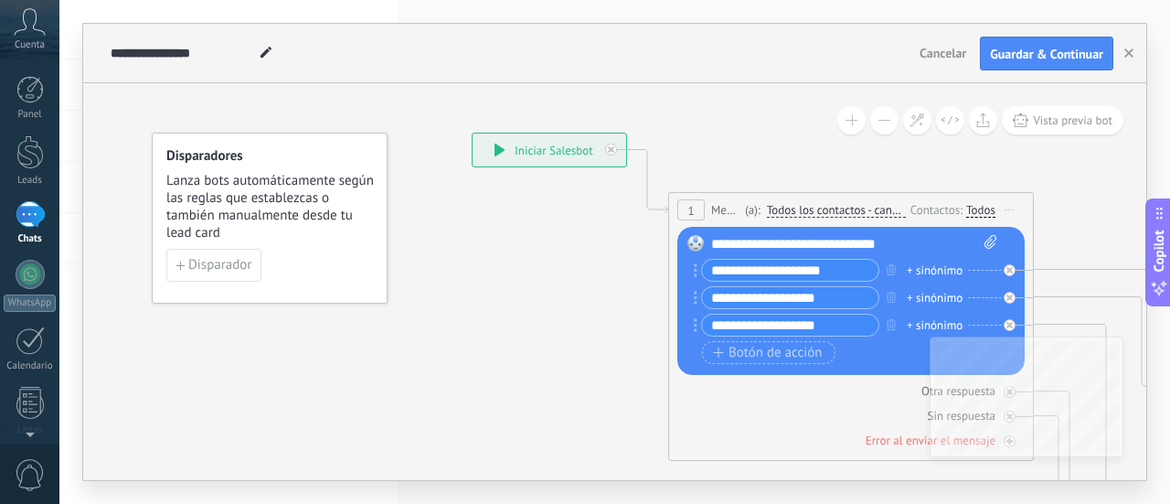
click at [817, 273] on input "**********" at bounding box center [790, 270] width 176 height 21
click at [814, 297] on input "**********" at bounding box center [790, 297] width 176 height 21
click at [814, 330] on input "**********" at bounding box center [790, 324] width 176 height 21
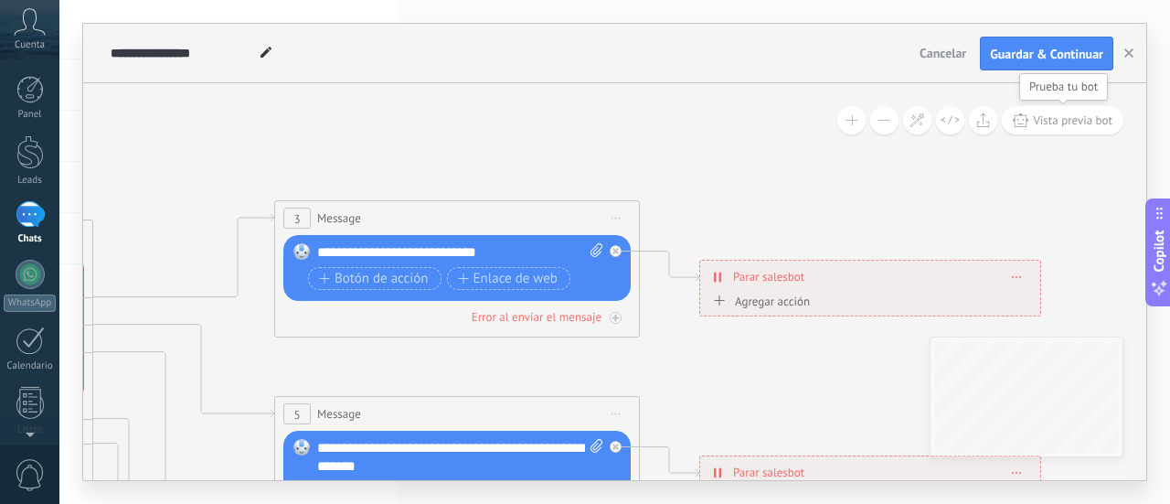
click at [1057, 122] on span "Vista previa bot" at bounding box center [1073, 120] width 80 height 16
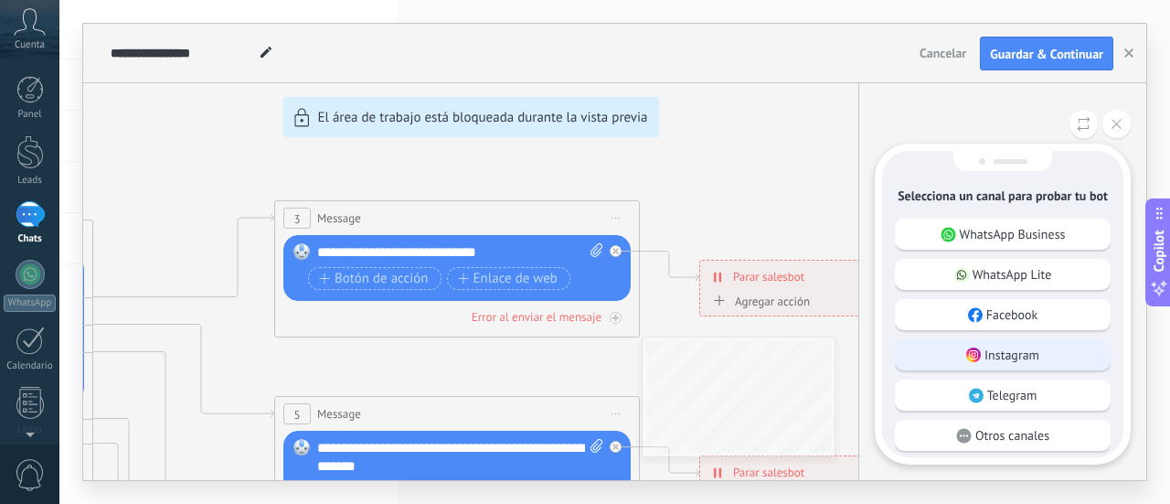
click at [995, 356] on p "Instagram" at bounding box center [1012, 354] width 55 height 16
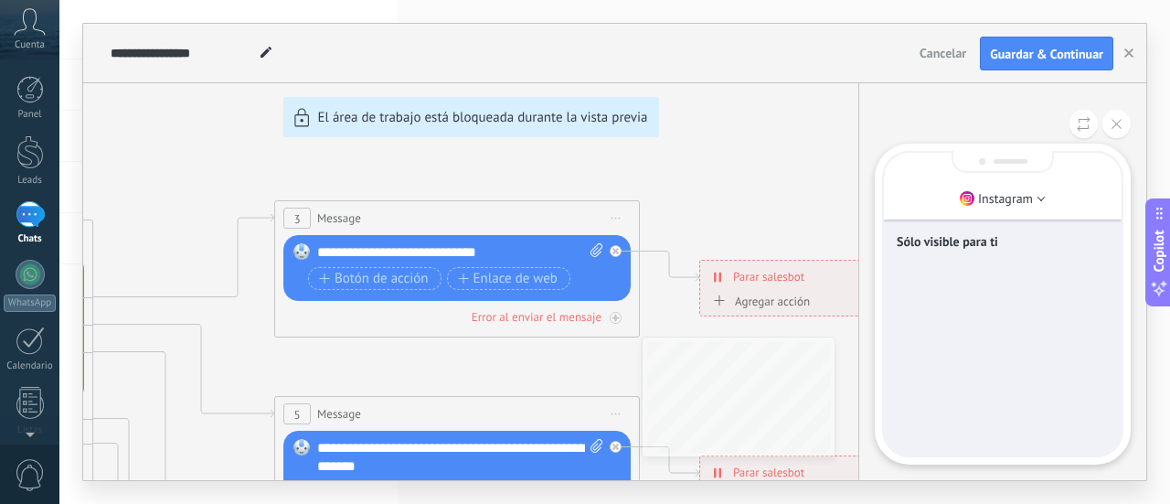
click at [954, 233] on p "Sólo visible para ti" at bounding box center [1003, 241] width 212 height 16
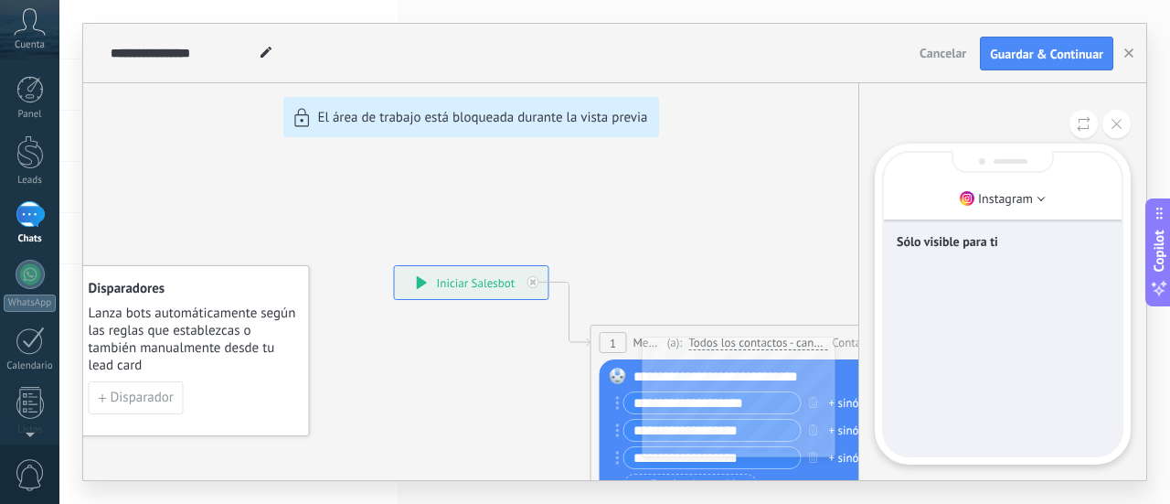
click at [988, 415] on div "Sólo visible para ti" at bounding box center [1003, 304] width 238 height 303
click at [487, 278] on div "**********" at bounding box center [614, 252] width 1063 height 456
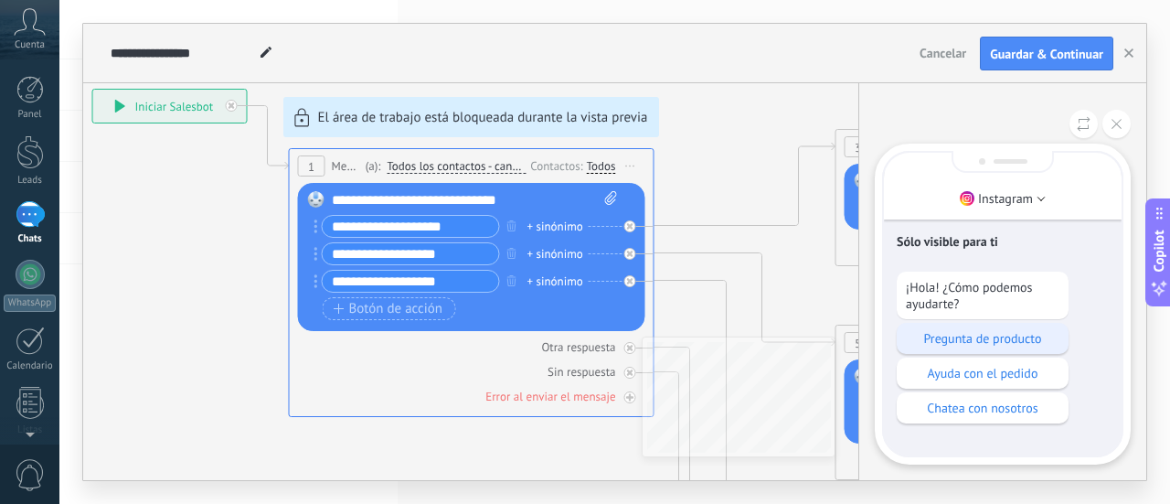
click at [1028, 331] on p "Pregunta de producto" at bounding box center [983, 338] width 154 height 16
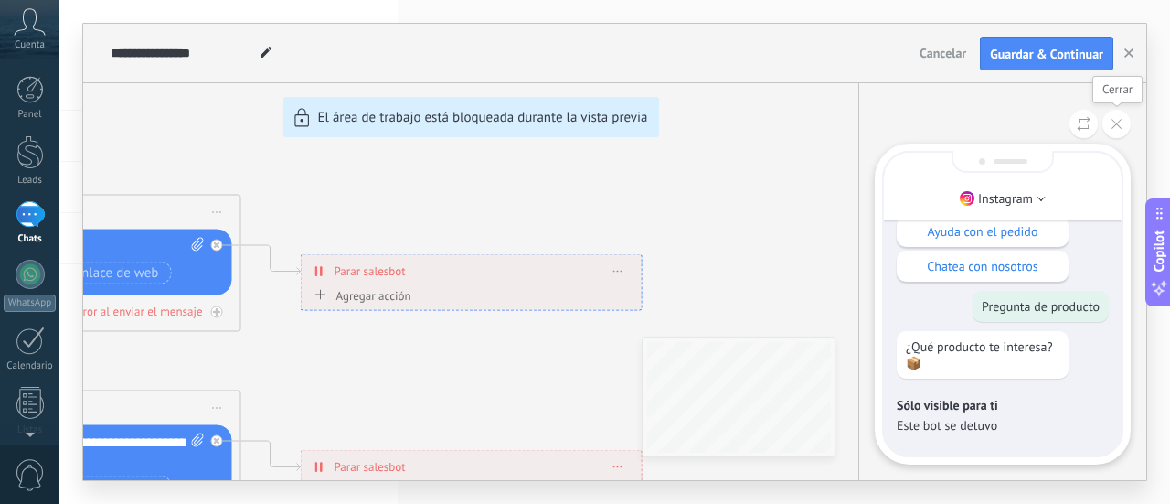
click at [1123, 118] on button at bounding box center [1116, 124] width 28 height 28
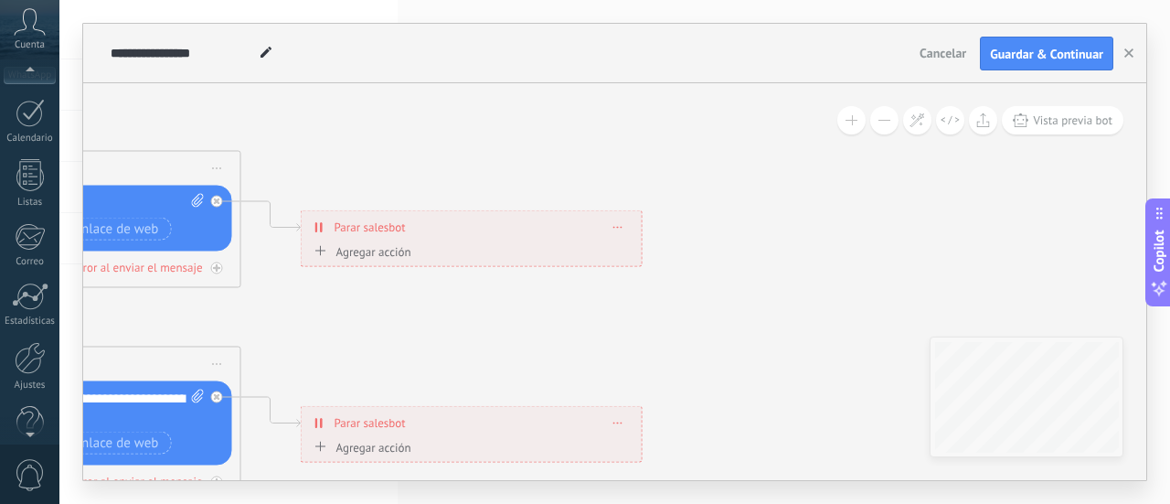
scroll to position [255, 0]
click at [29, 442] on div at bounding box center [29, 430] width 59 height 27
click at [29, 391] on div at bounding box center [29, 394] width 27 height 32
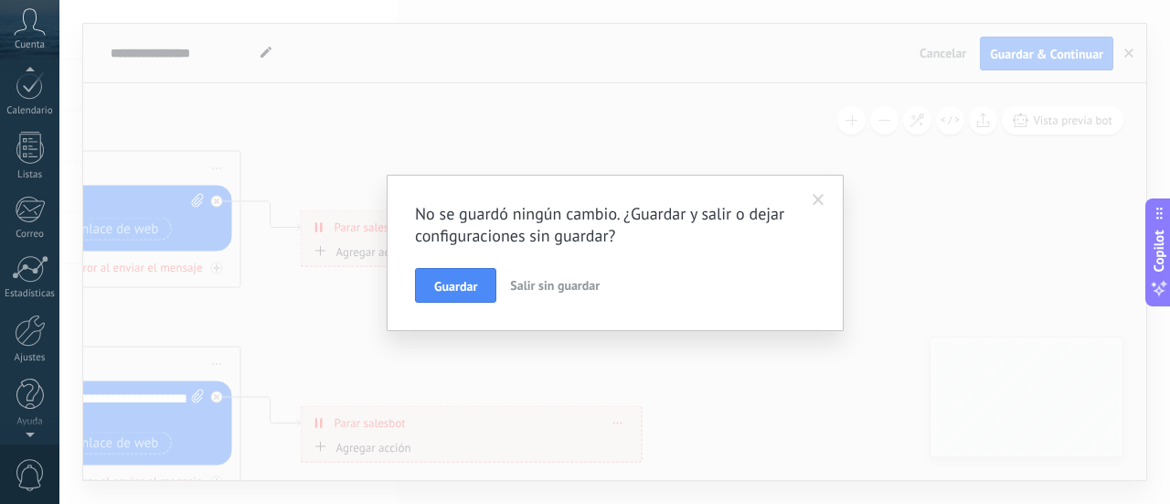
scroll to position [0, 0]
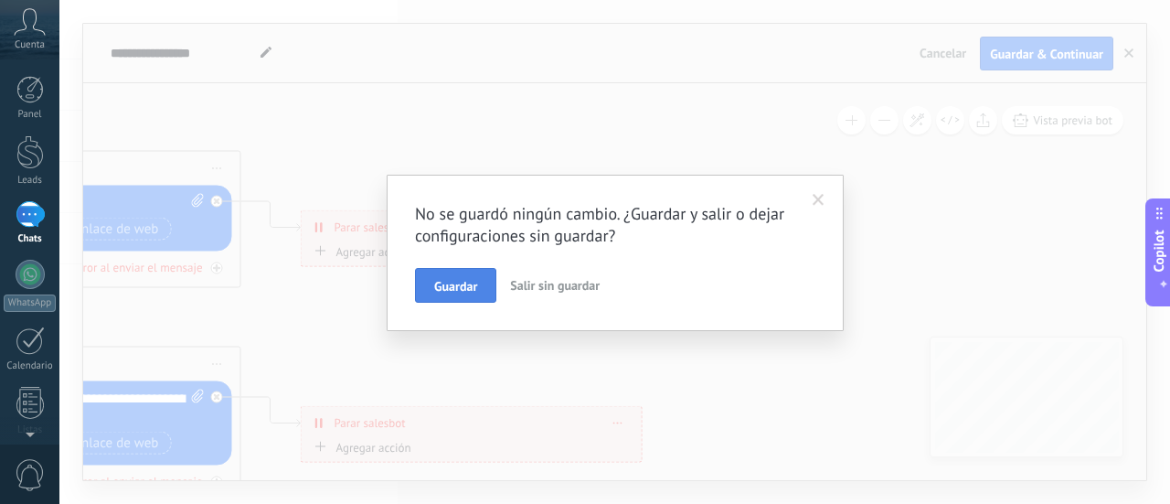
click at [461, 284] on span "Guardar" at bounding box center [455, 286] width 43 height 13
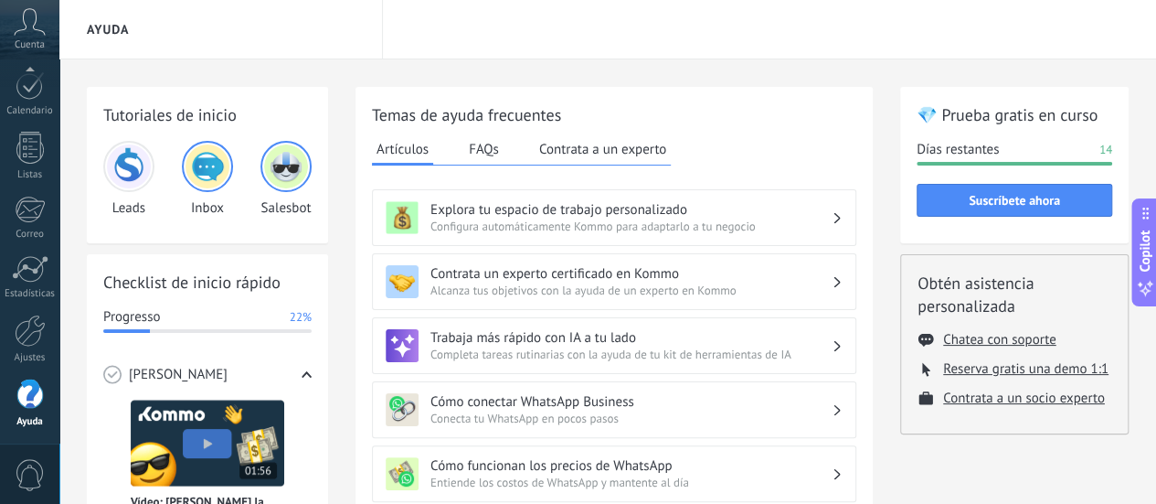
click at [300, 168] on img at bounding box center [286, 166] width 44 height 44
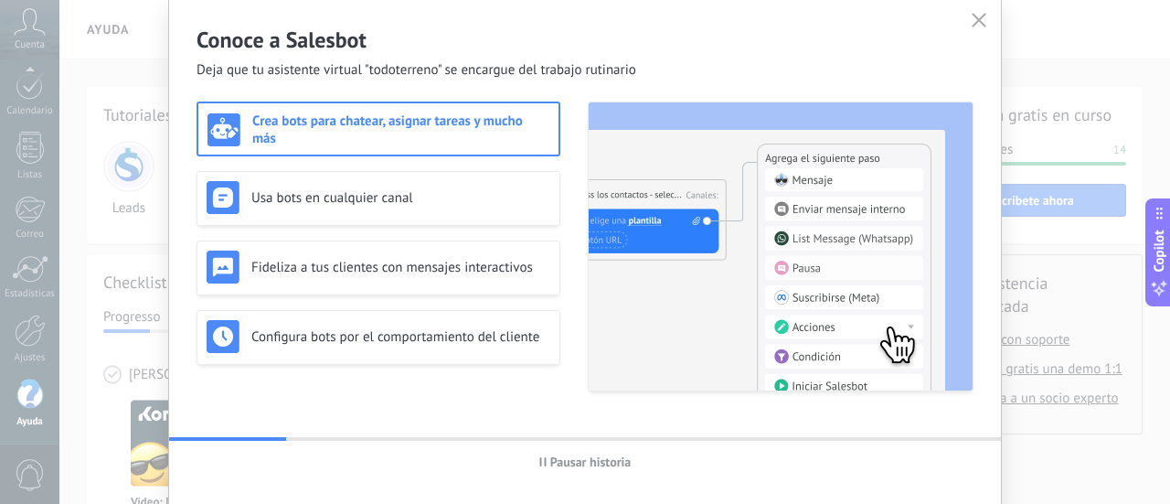
scroll to position [91, 0]
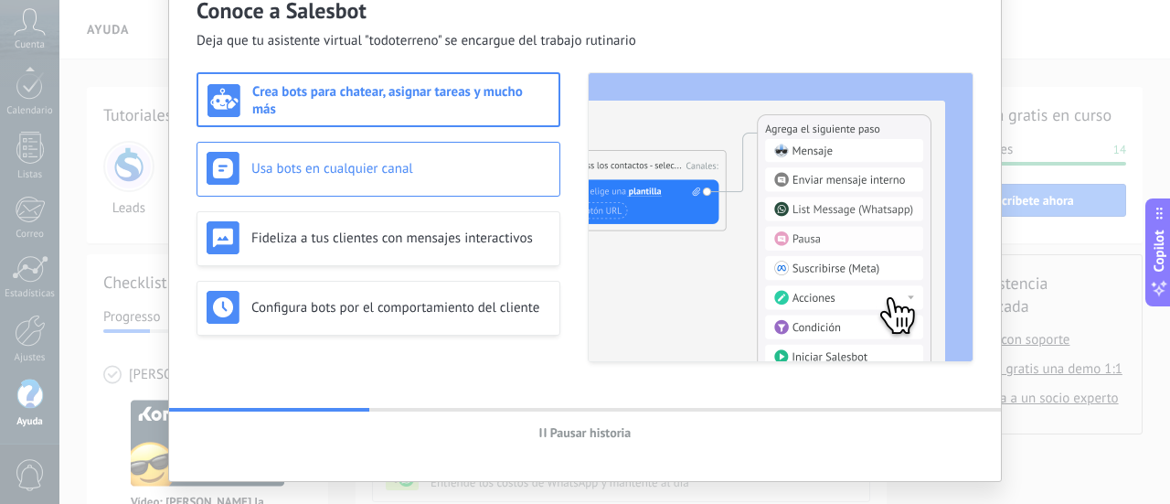
click at [425, 152] on div "Usa bots en cualquier canal" at bounding box center [379, 168] width 344 height 33
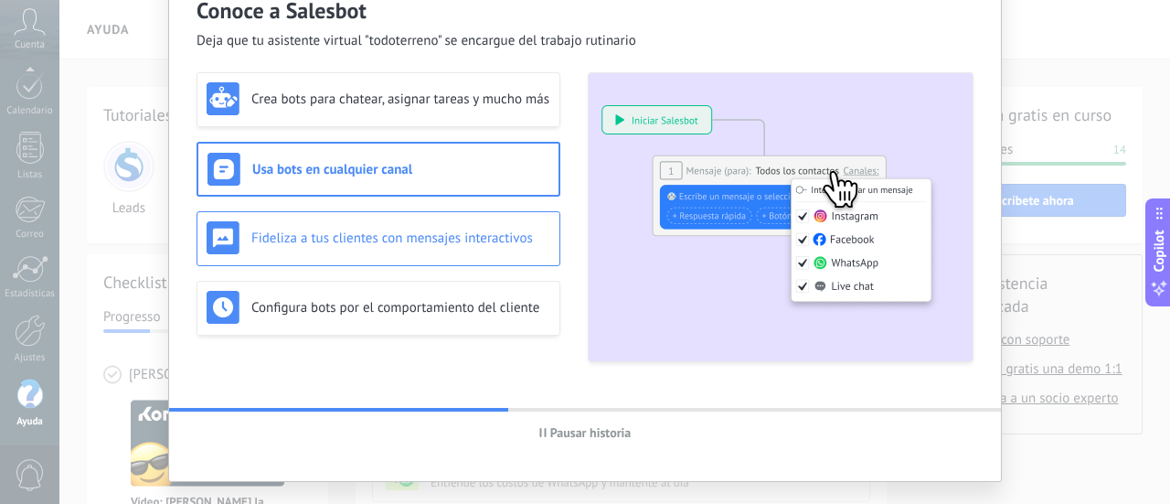
click at [427, 226] on div "Fideliza a tus clientes con mensajes interactivos" at bounding box center [379, 237] width 344 height 33
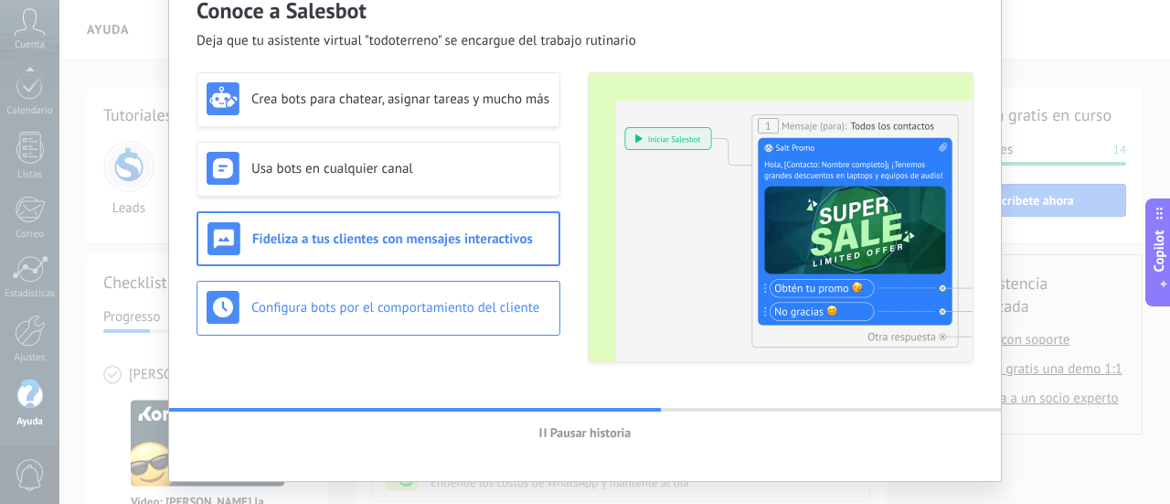
click at [313, 313] on h3 "Configura bots por el comportamiento del cliente" at bounding box center [400, 307] width 299 height 17
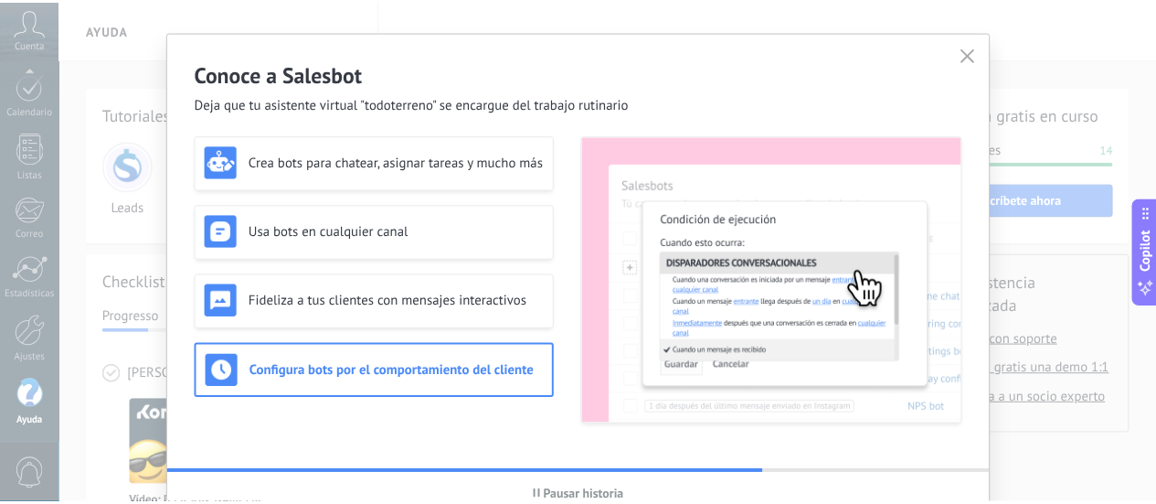
scroll to position [0, 0]
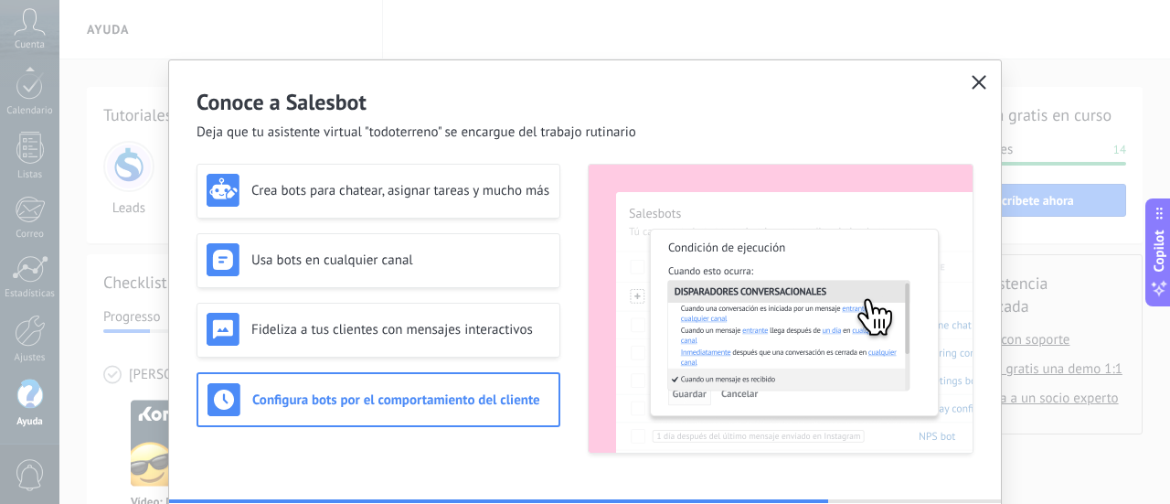
click at [975, 81] on use "button" at bounding box center [980, 82] width 14 height 14
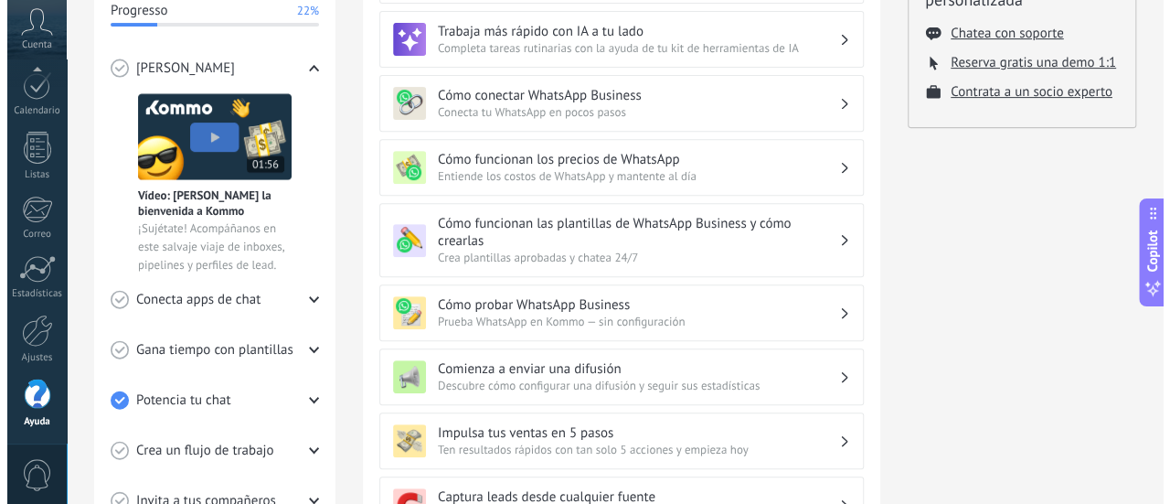
scroll to position [366, 0]
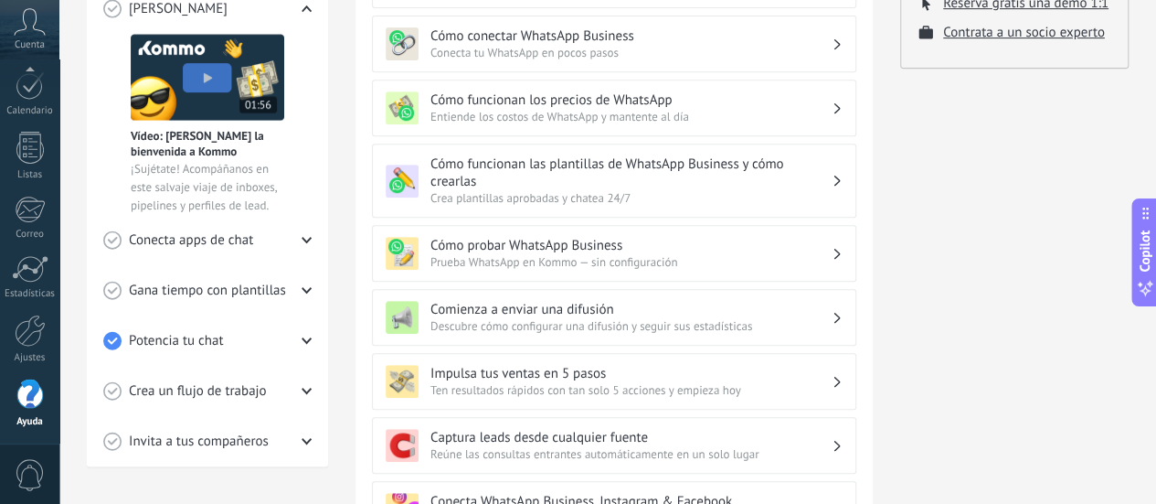
click at [210, 78] on img at bounding box center [208, 77] width 154 height 87
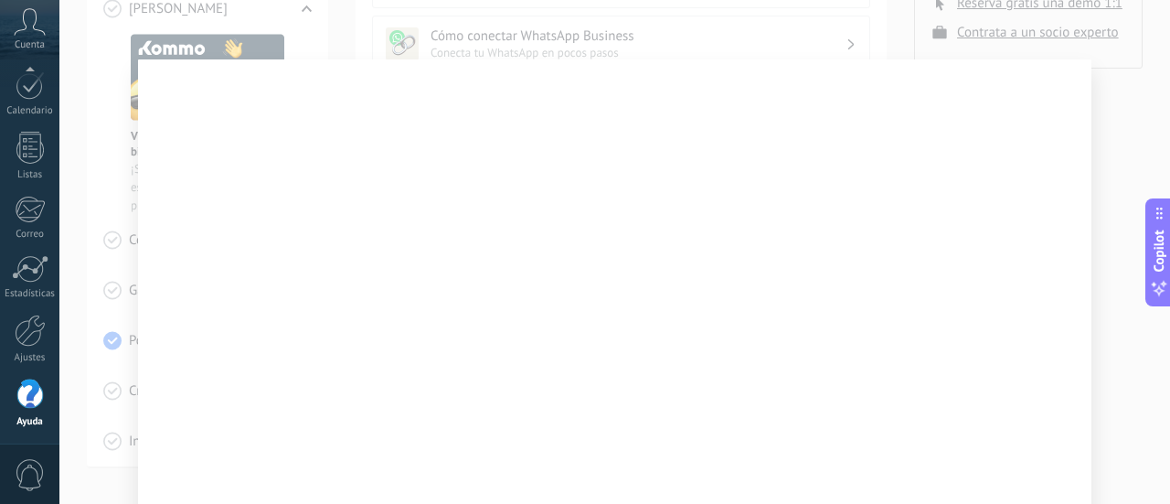
scroll to position [153, 0]
